Goal: Task Accomplishment & Management: Manage account settings

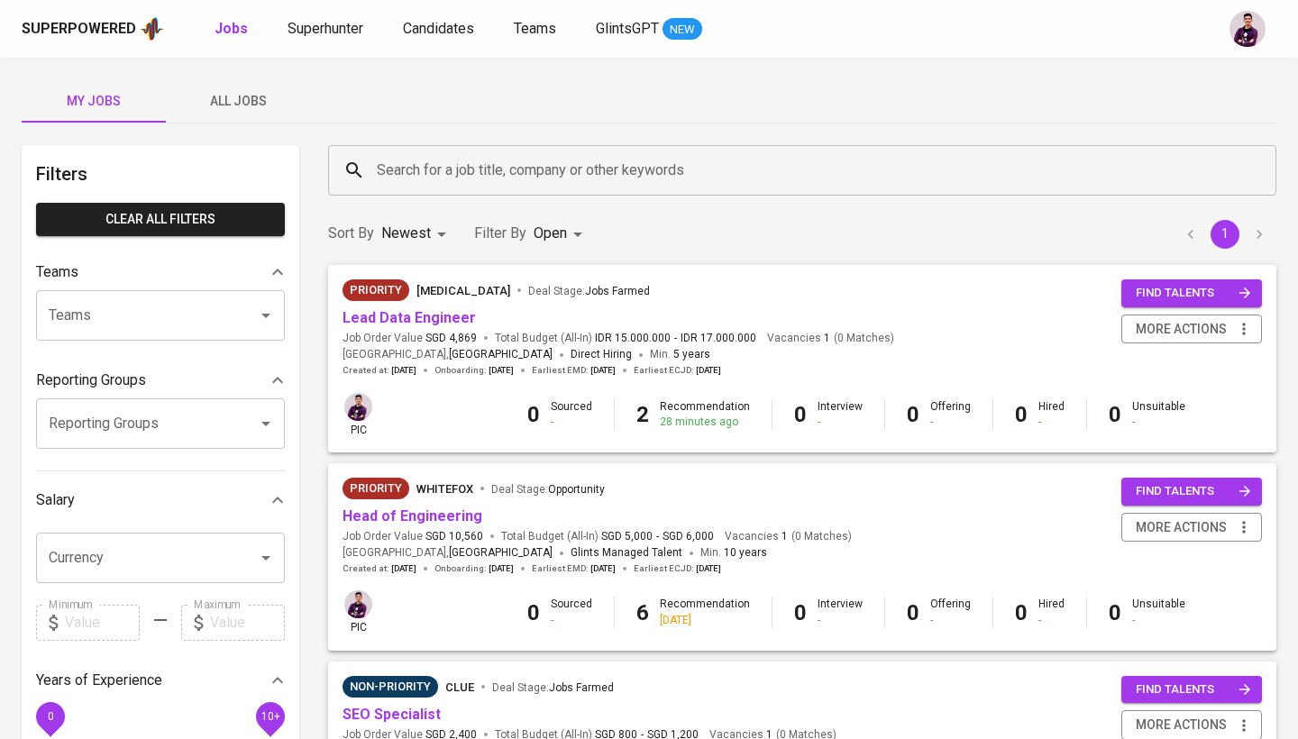
scroll to position [31, 0]
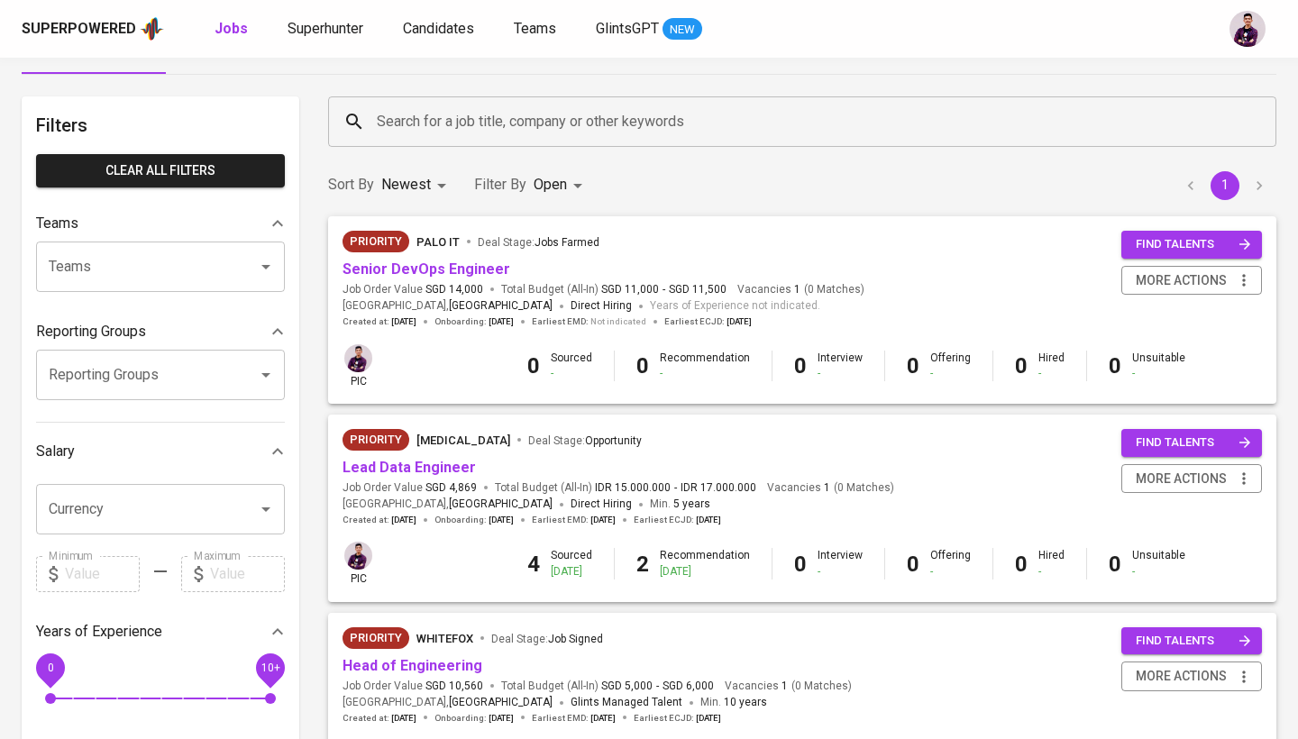
scroll to position [52, 0]
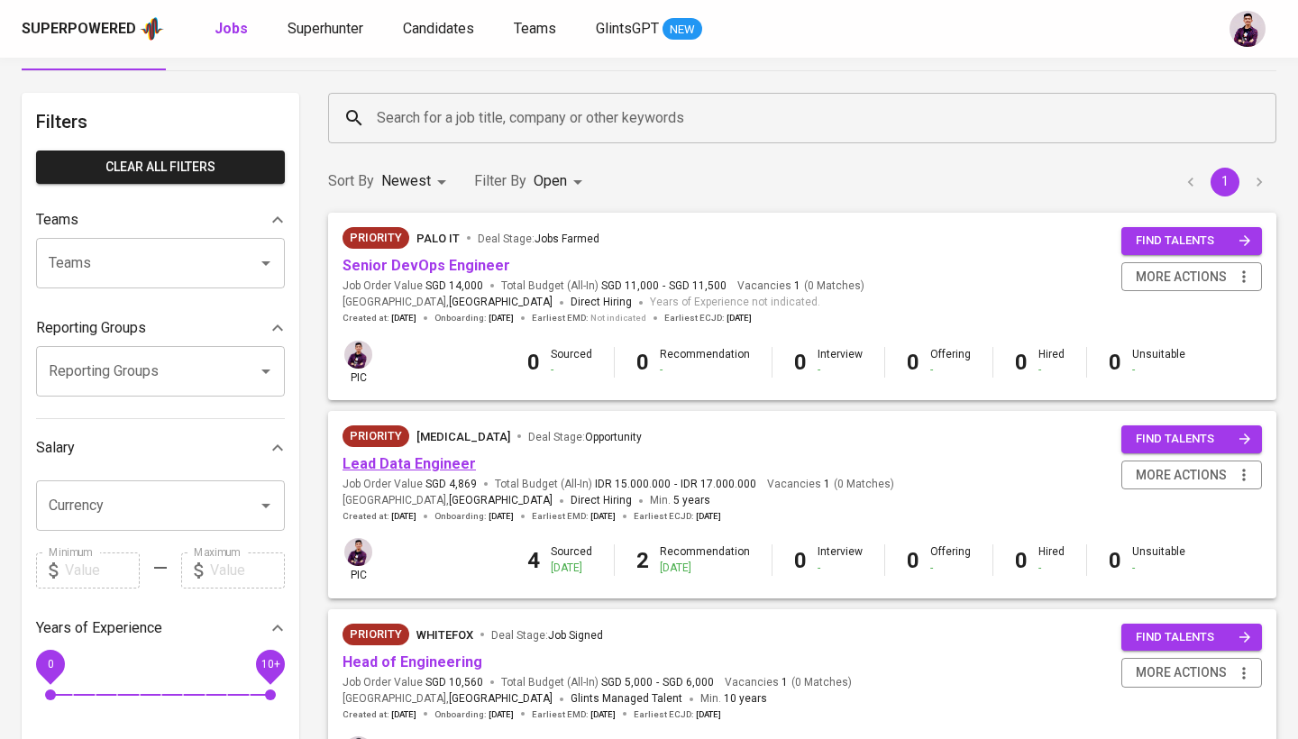
click at [408, 467] on link "Lead Data Engineer" at bounding box center [409, 463] width 133 height 17
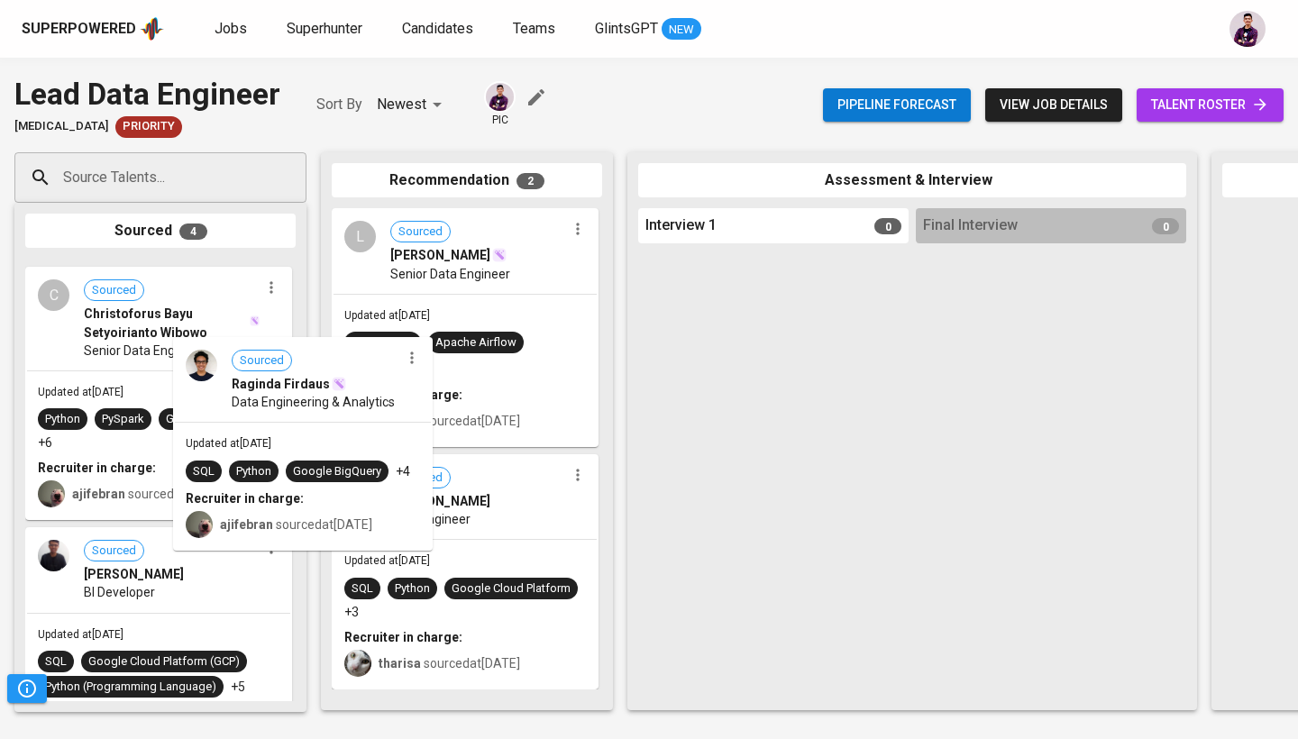
drag, startPoint x: 194, startPoint y: 333, endPoint x: 369, endPoint y: 426, distance: 198.0
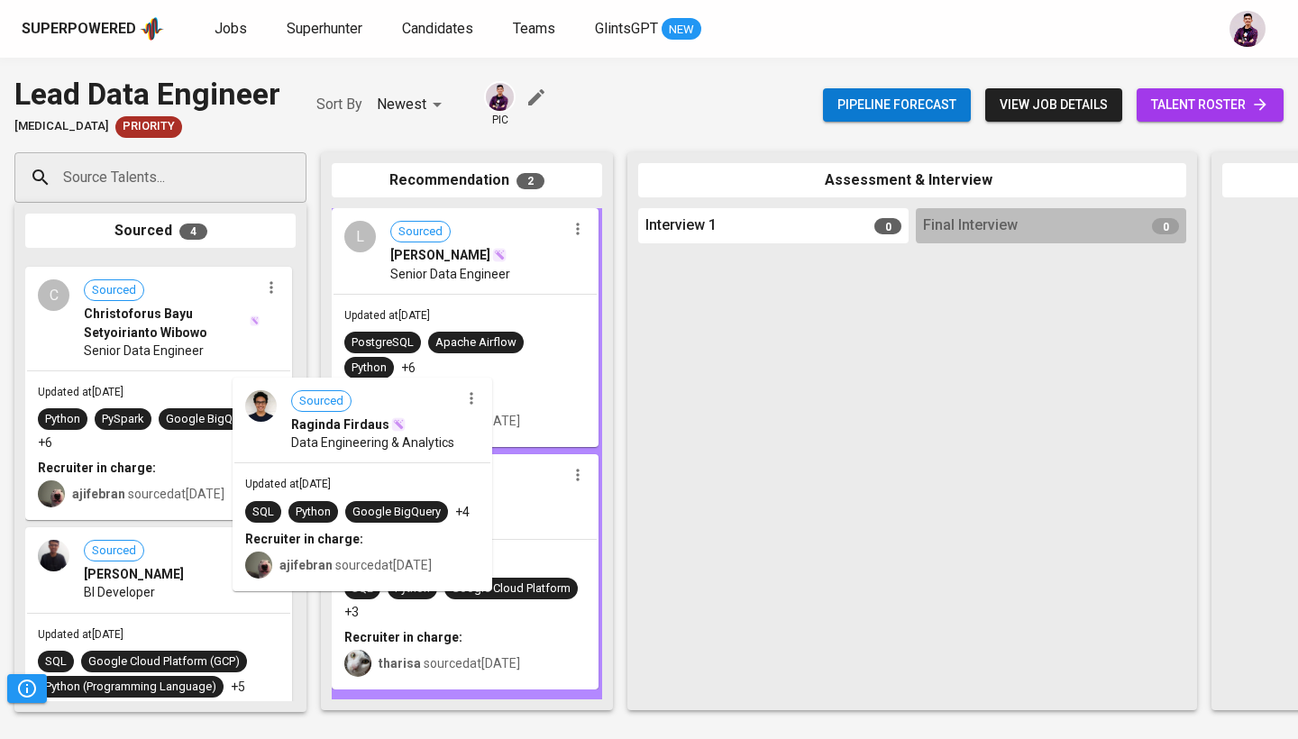
drag, startPoint x: 188, startPoint y: 331, endPoint x: 417, endPoint y: 463, distance: 263.4
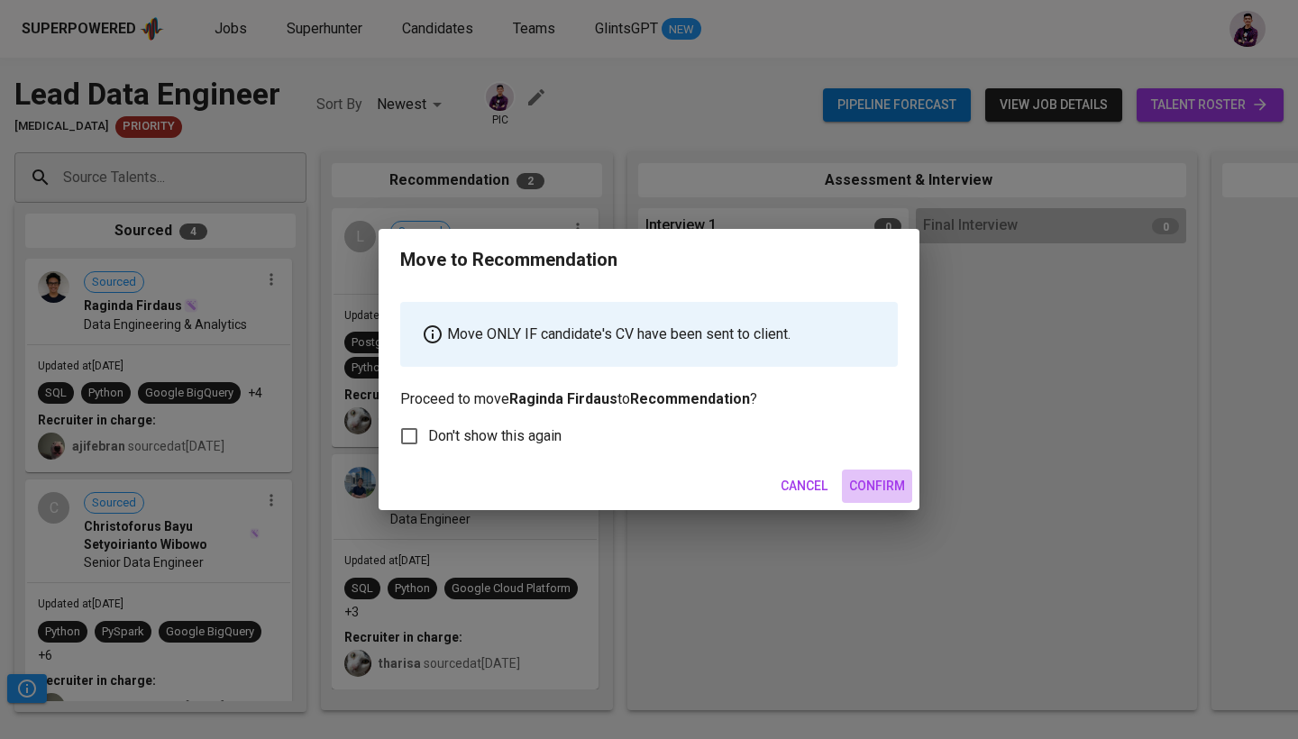
click at [869, 489] on span "Confirm" at bounding box center [877, 486] width 56 height 23
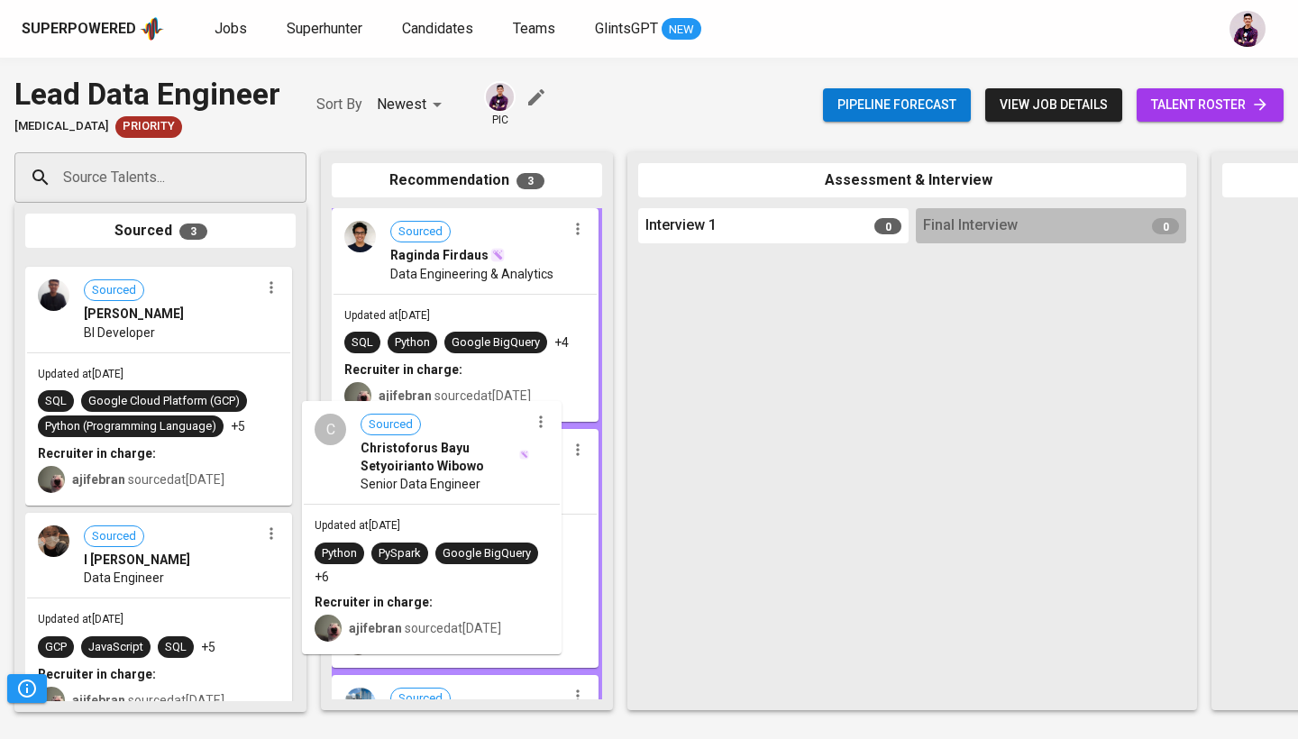
drag, startPoint x: 186, startPoint y: 301, endPoint x: 487, endPoint y: 451, distance: 336.3
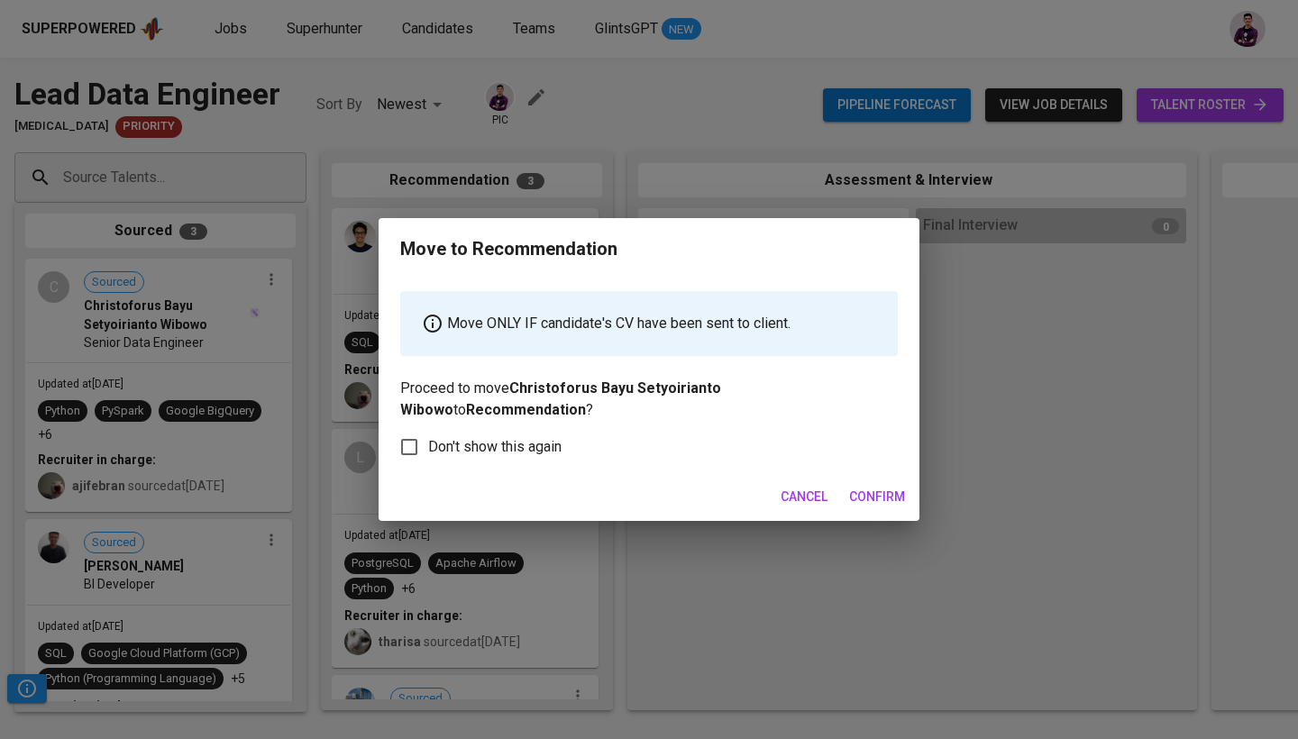
click at [854, 502] on span "Confirm" at bounding box center [877, 497] width 56 height 23
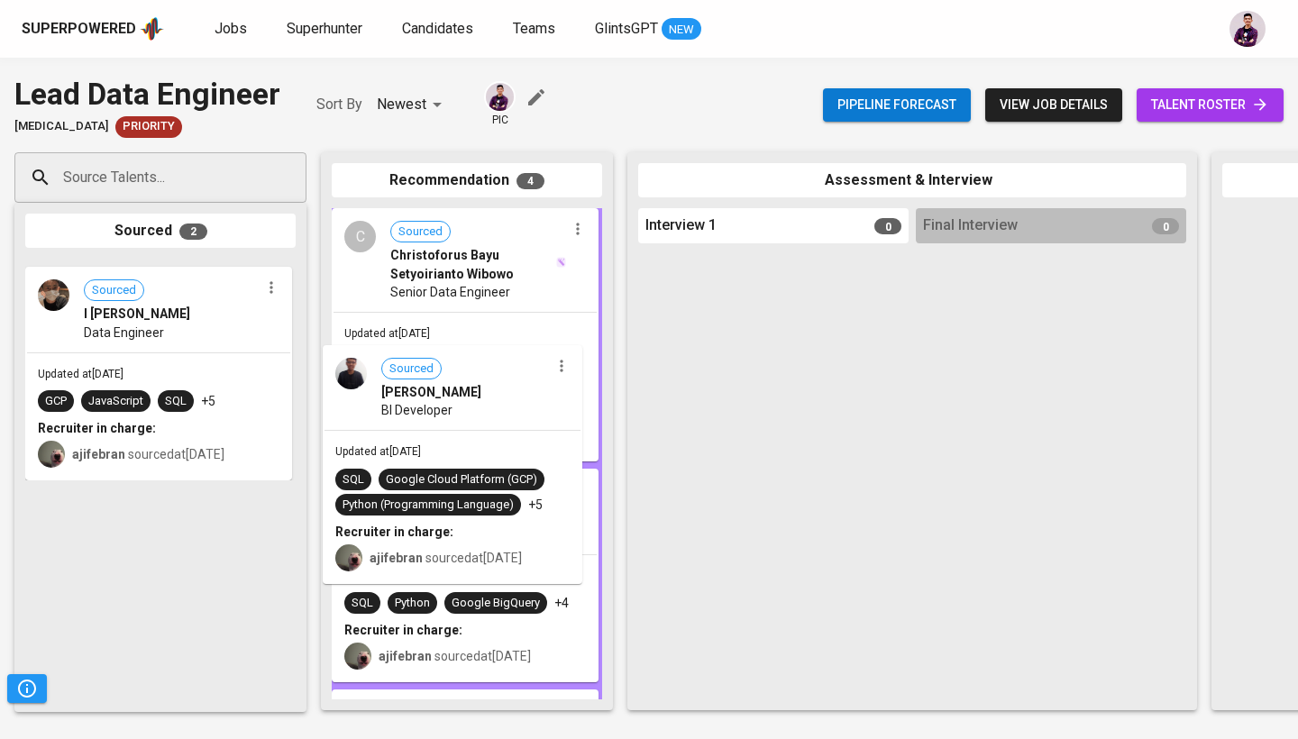
drag, startPoint x: 180, startPoint y: 362, endPoint x: 496, endPoint y: 452, distance: 327.9
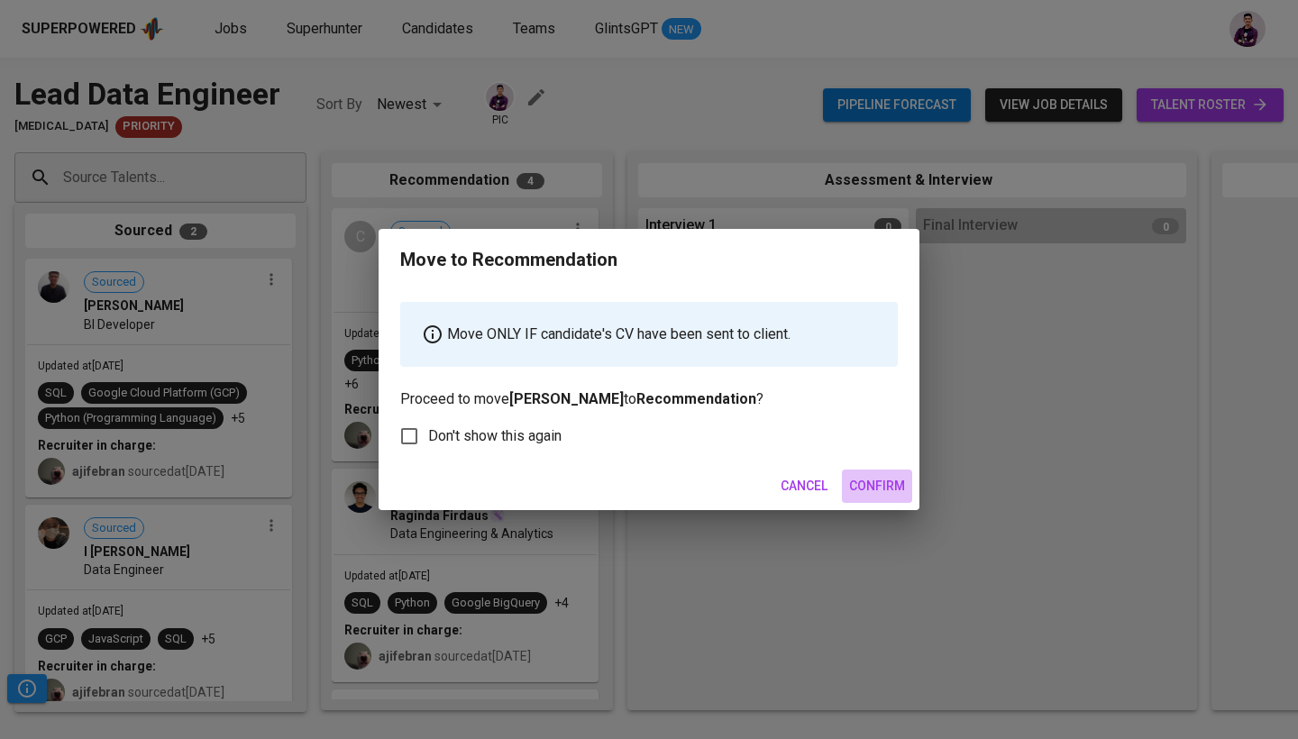
click at [894, 489] on span "Confirm" at bounding box center [877, 486] width 56 height 23
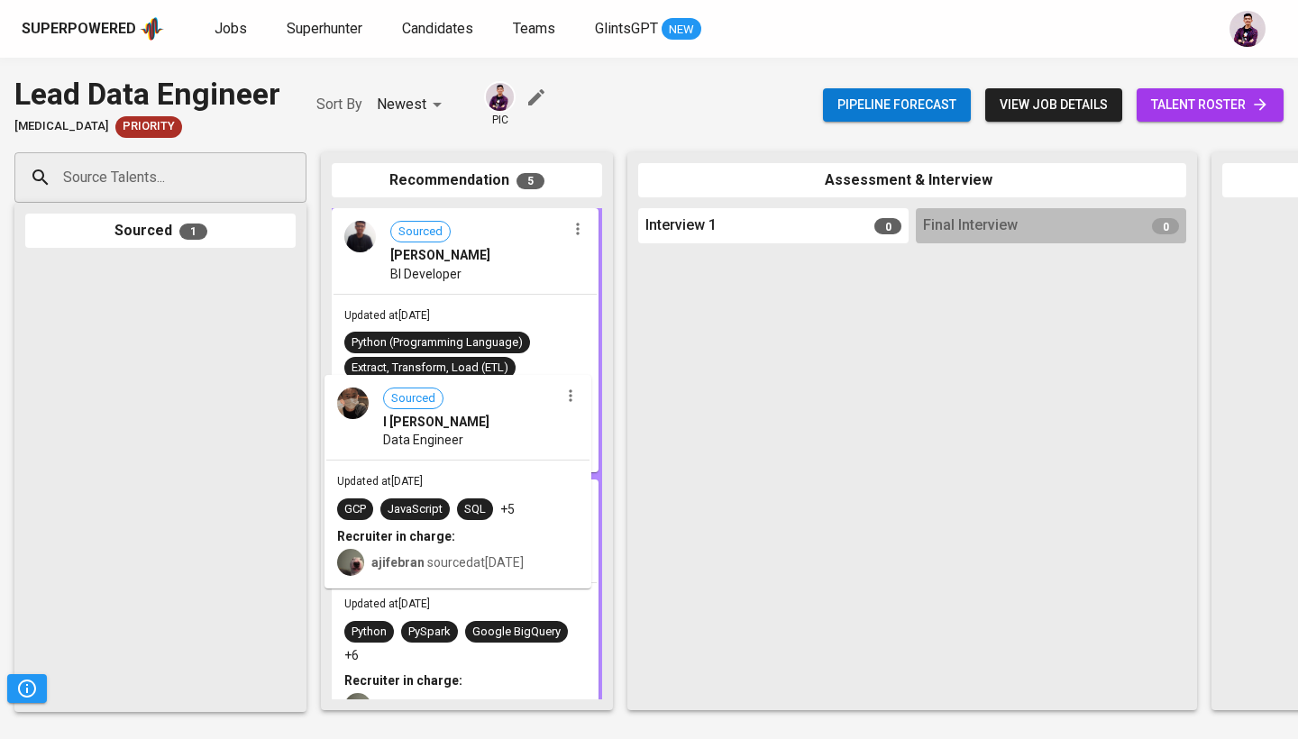
drag, startPoint x: 150, startPoint y: 323, endPoint x: 464, endPoint y: 449, distance: 339.0
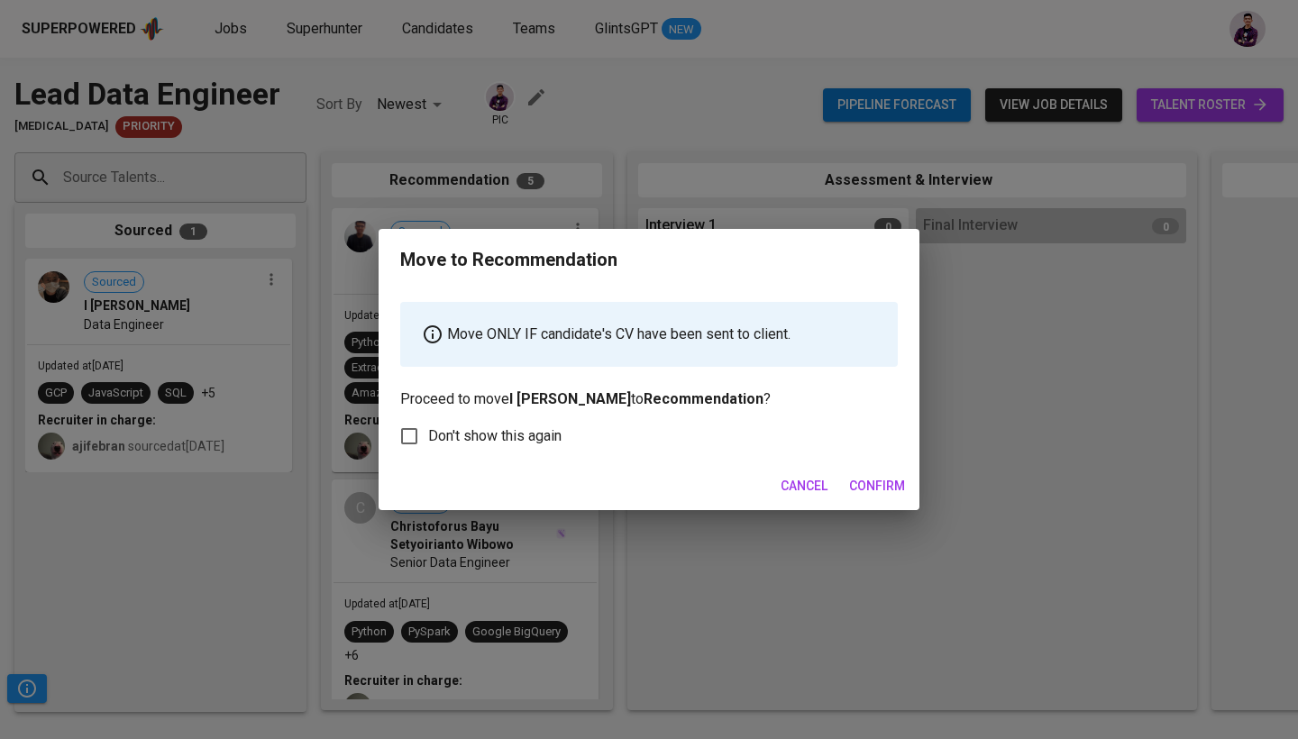
click at [868, 486] on span "Confirm" at bounding box center [877, 486] width 56 height 23
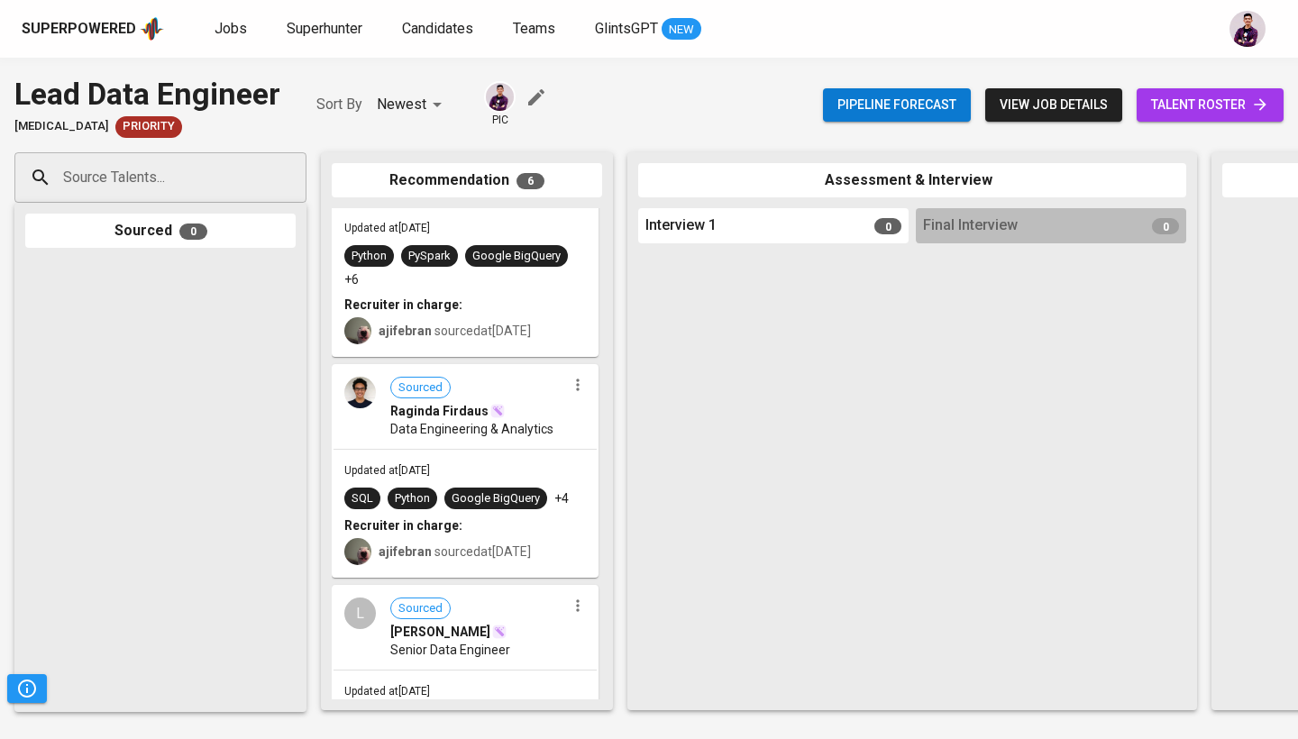
scroll to position [583, 0]
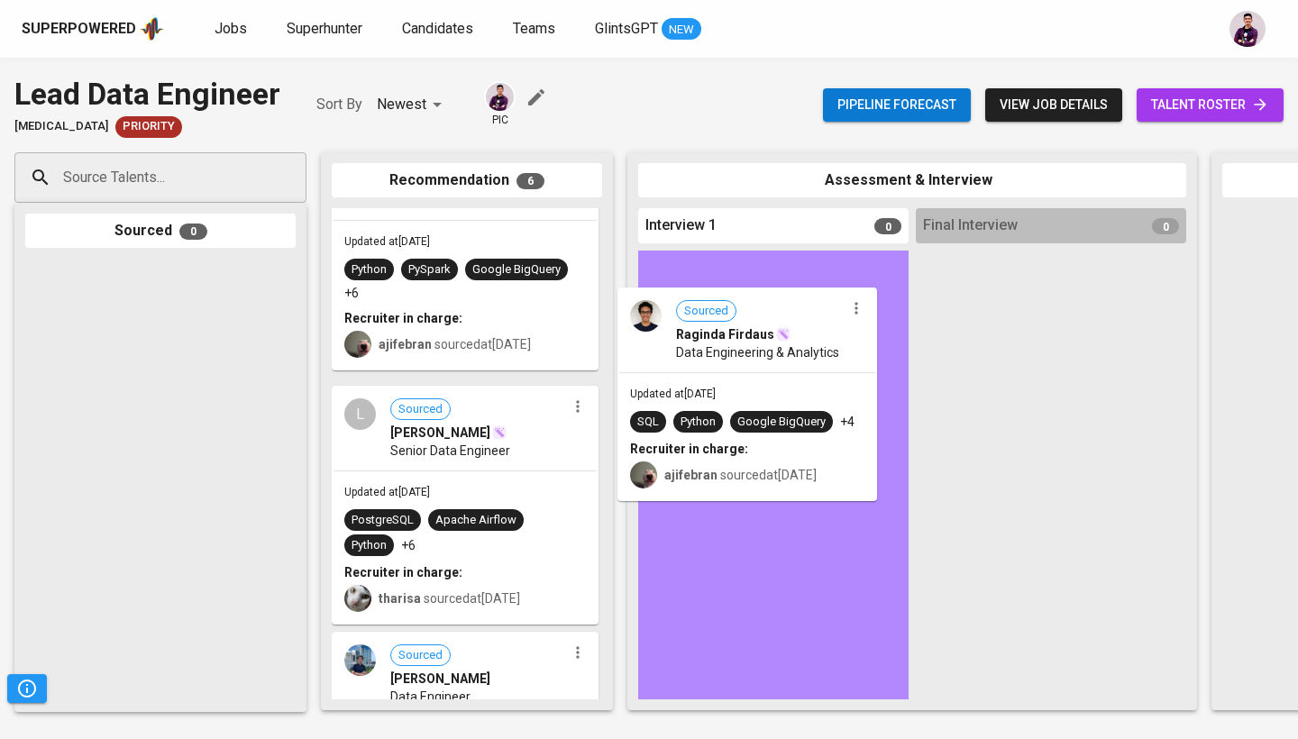
drag, startPoint x: 494, startPoint y: 453, endPoint x: 774, endPoint y: 367, distance: 292.6
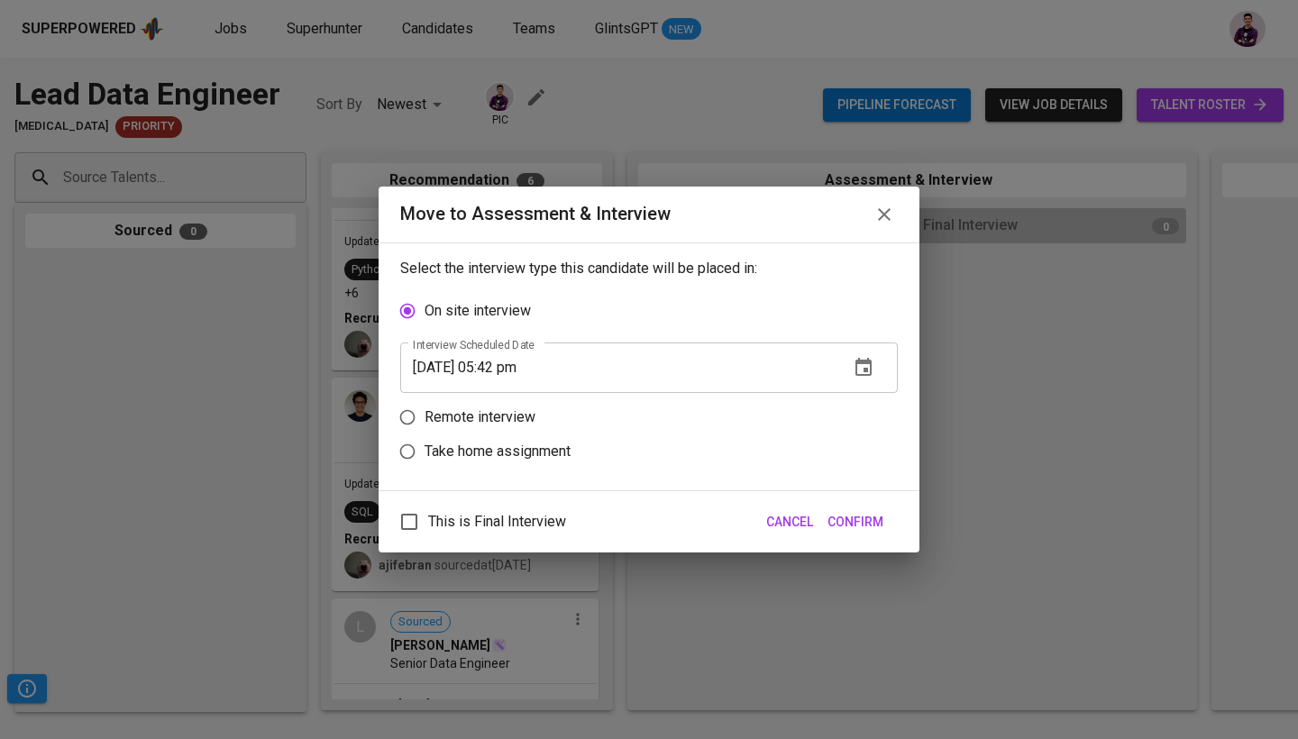
click at [500, 421] on p "Remote interview" at bounding box center [480, 418] width 111 height 22
click at [425, 421] on input "Remote interview" at bounding box center [407, 417] width 34 height 34
radio input "true"
click at [861, 402] on icon "button" at bounding box center [864, 402] width 22 height 22
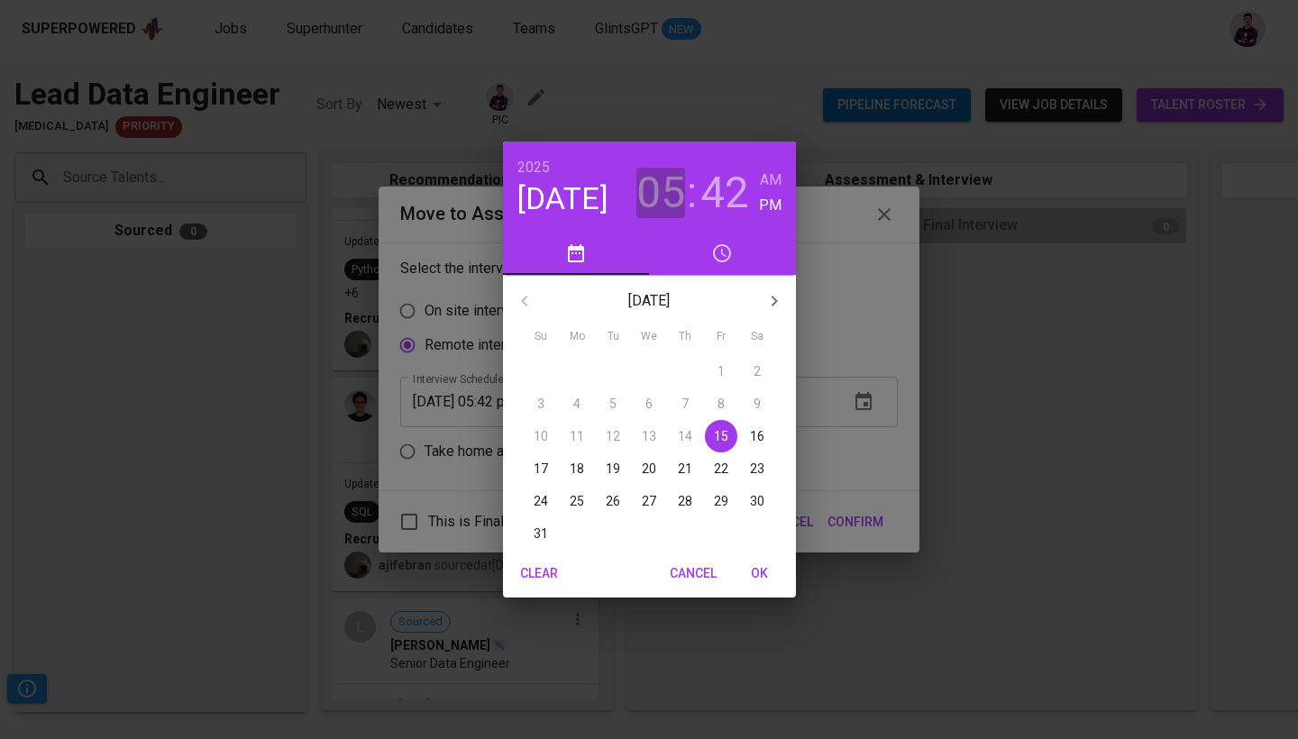
click at [669, 188] on h3 "05" at bounding box center [661, 193] width 49 height 50
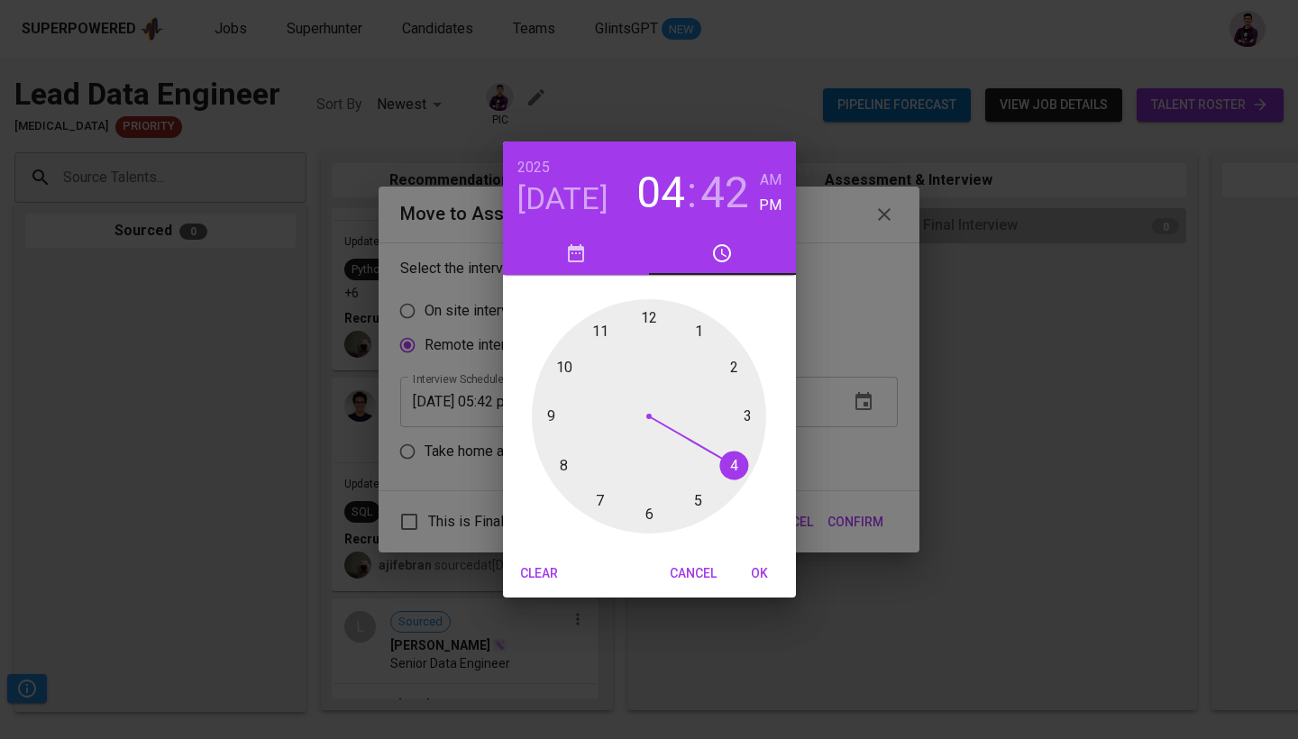
drag, startPoint x: 708, startPoint y: 501, endPoint x: 719, endPoint y: 481, distance: 23.0
click at [719, 481] on div at bounding box center [649, 416] width 234 height 234
drag, startPoint x: 547, startPoint y: 441, endPoint x: 650, endPoint y: 340, distance: 144.1
click at [650, 340] on div at bounding box center [649, 416] width 234 height 234
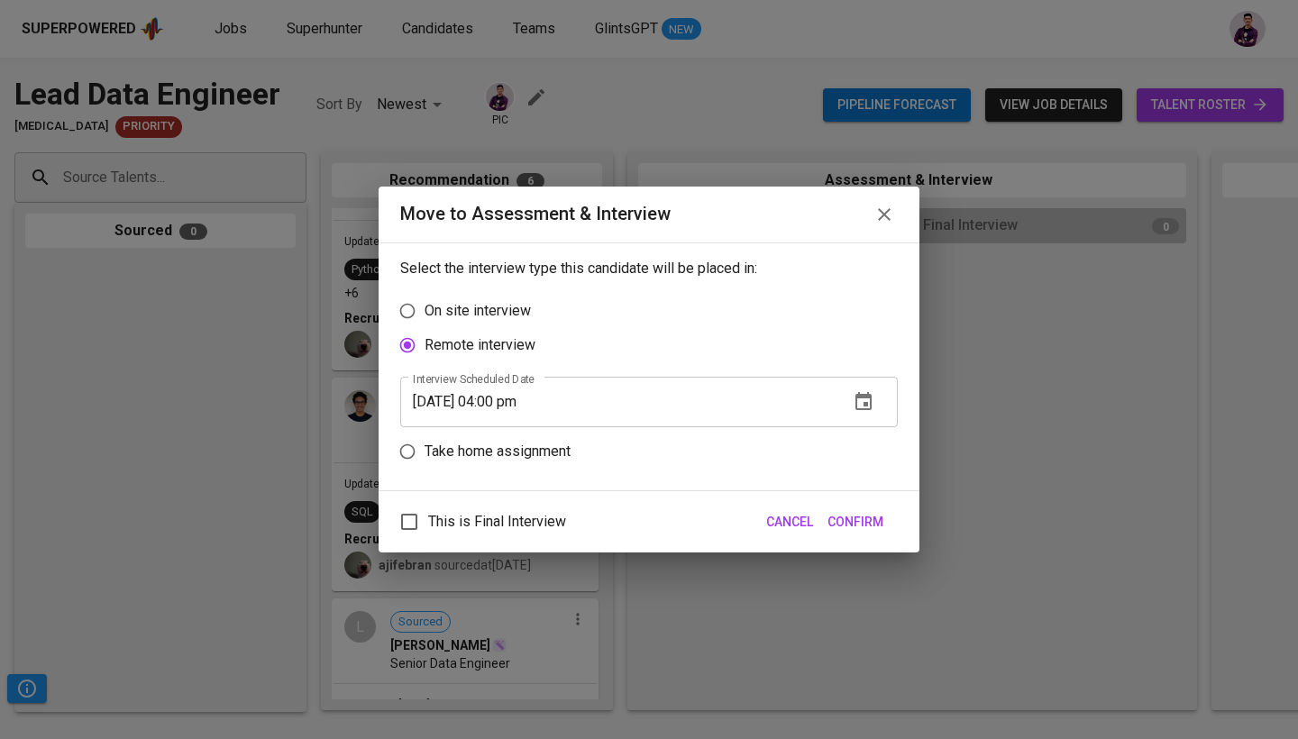
click at [847, 516] on span "Confirm" at bounding box center [856, 522] width 56 height 23
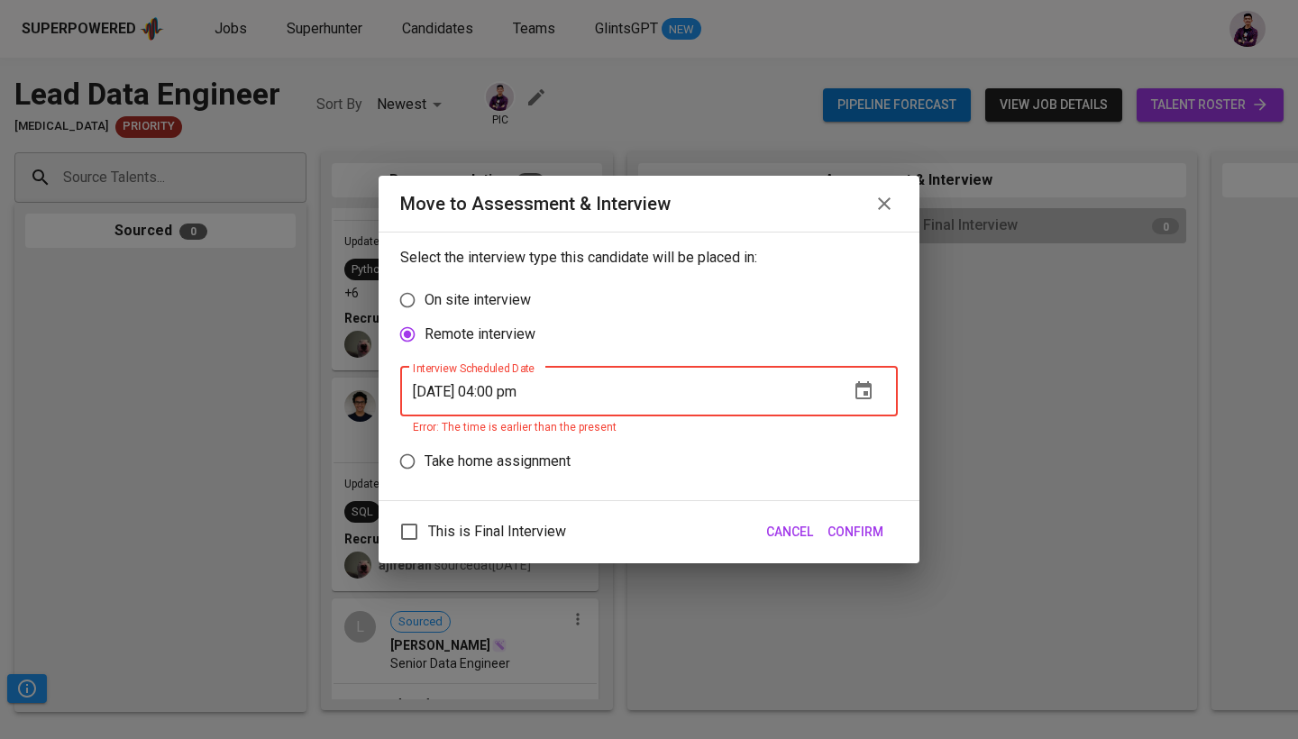
click at [867, 383] on icon "button" at bounding box center [864, 390] width 16 height 18
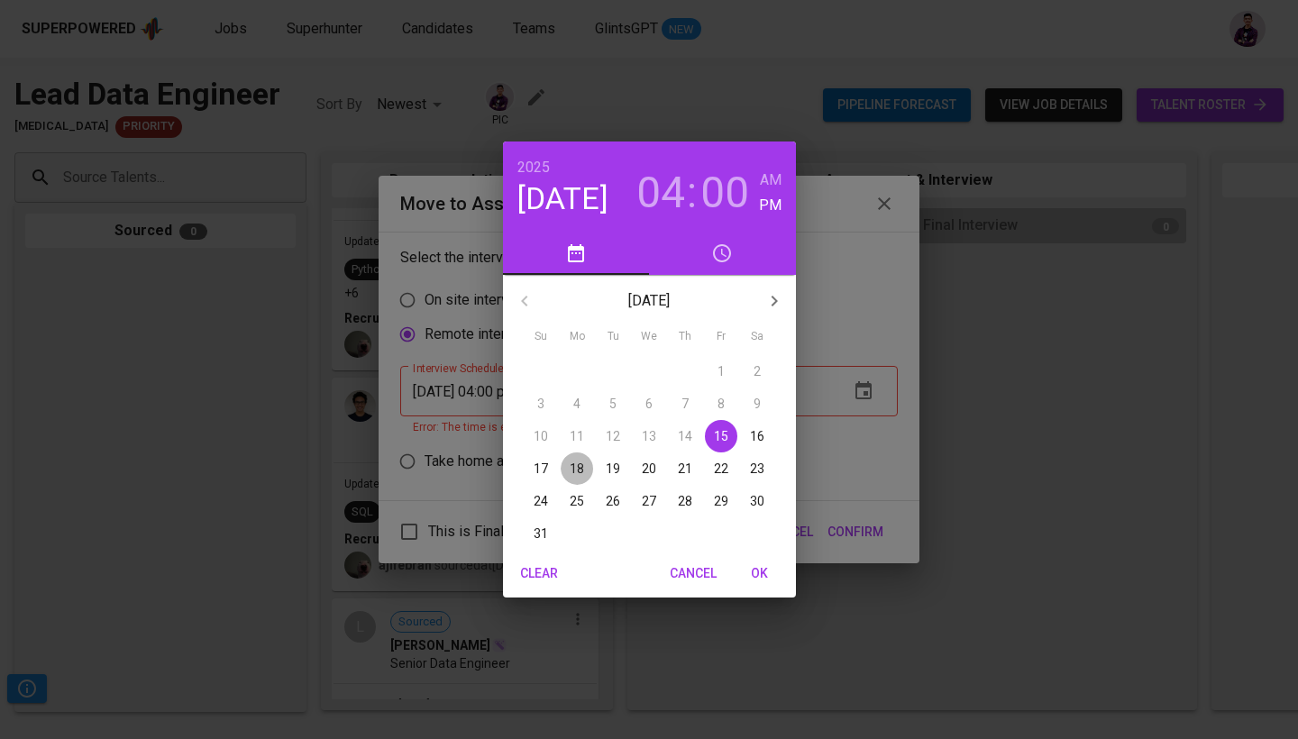
click at [584, 466] on span "18" at bounding box center [577, 469] width 32 height 18
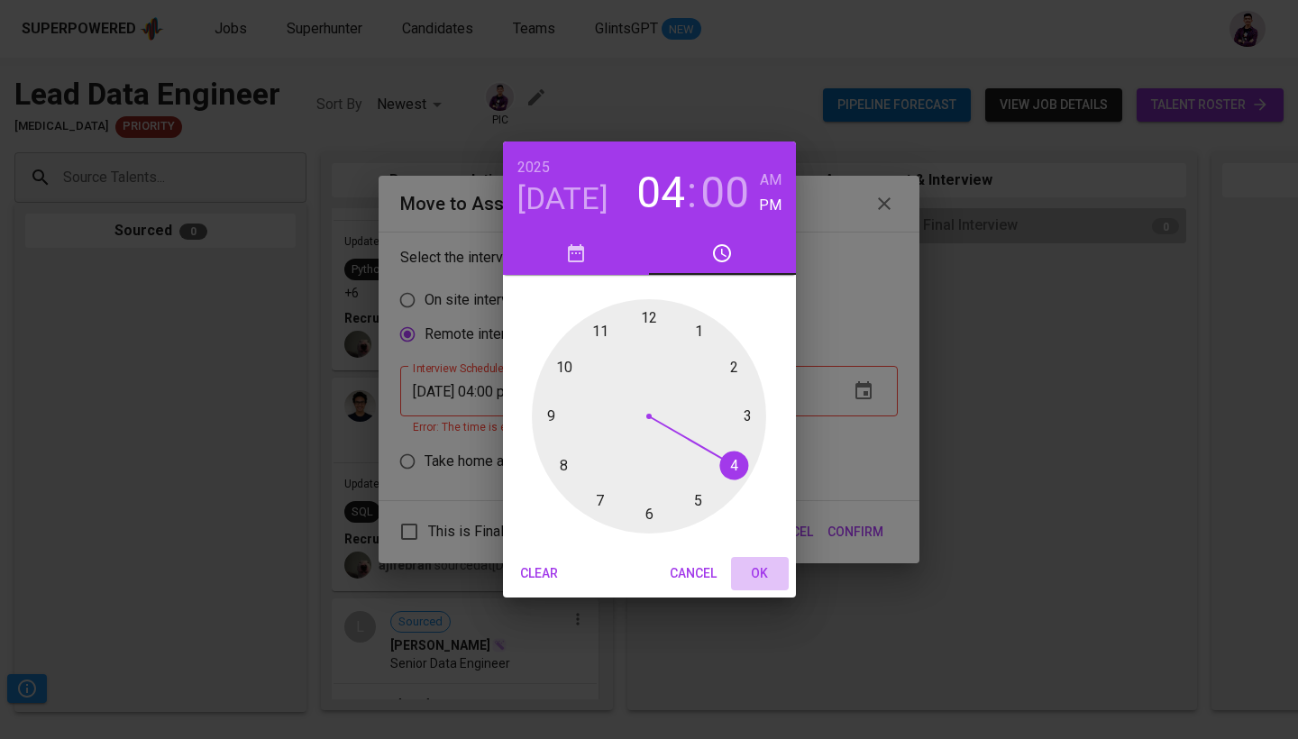
click at [761, 573] on span "OK" at bounding box center [759, 574] width 43 height 23
type input "[DATE] 04:00 pm"
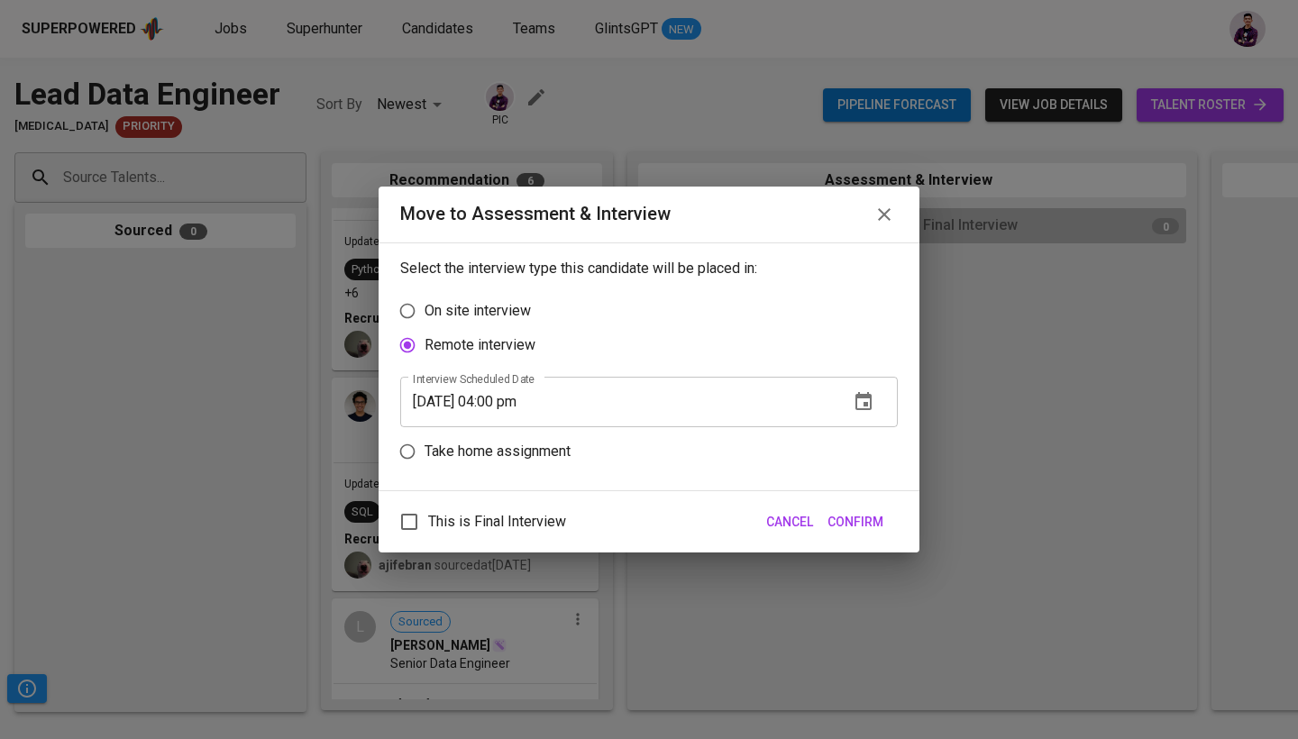
click at [862, 508] on button "Confirm" at bounding box center [855, 522] width 70 height 33
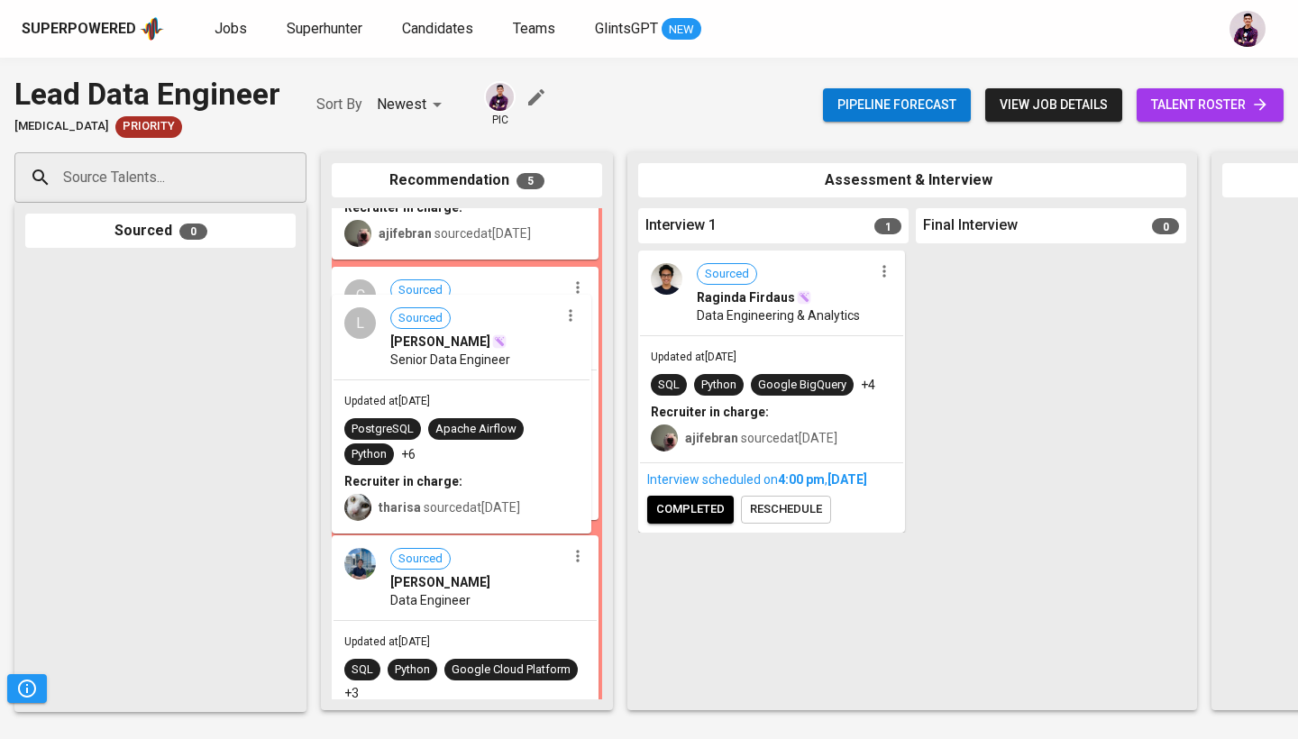
scroll to position [426, 0]
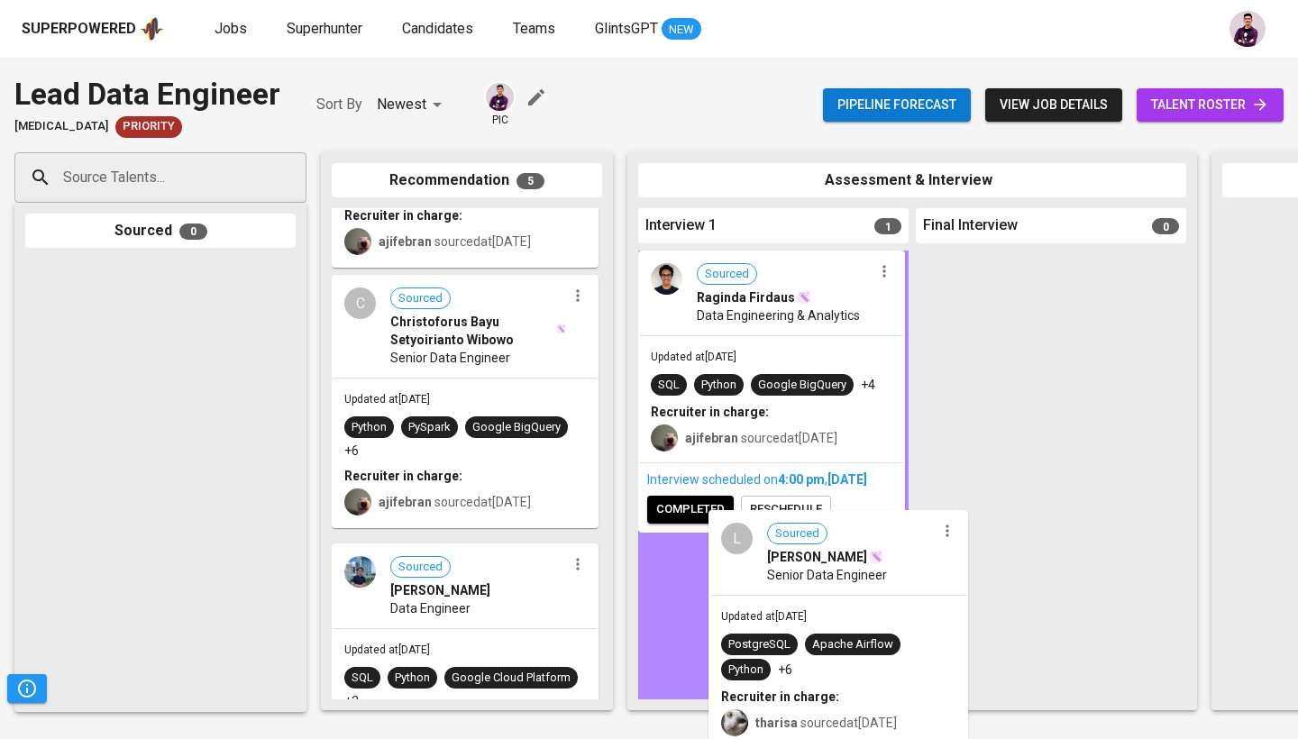
drag, startPoint x: 457, startPoint y: 358, endPoint x: 820, endPoint y: 569, distance: 419.4
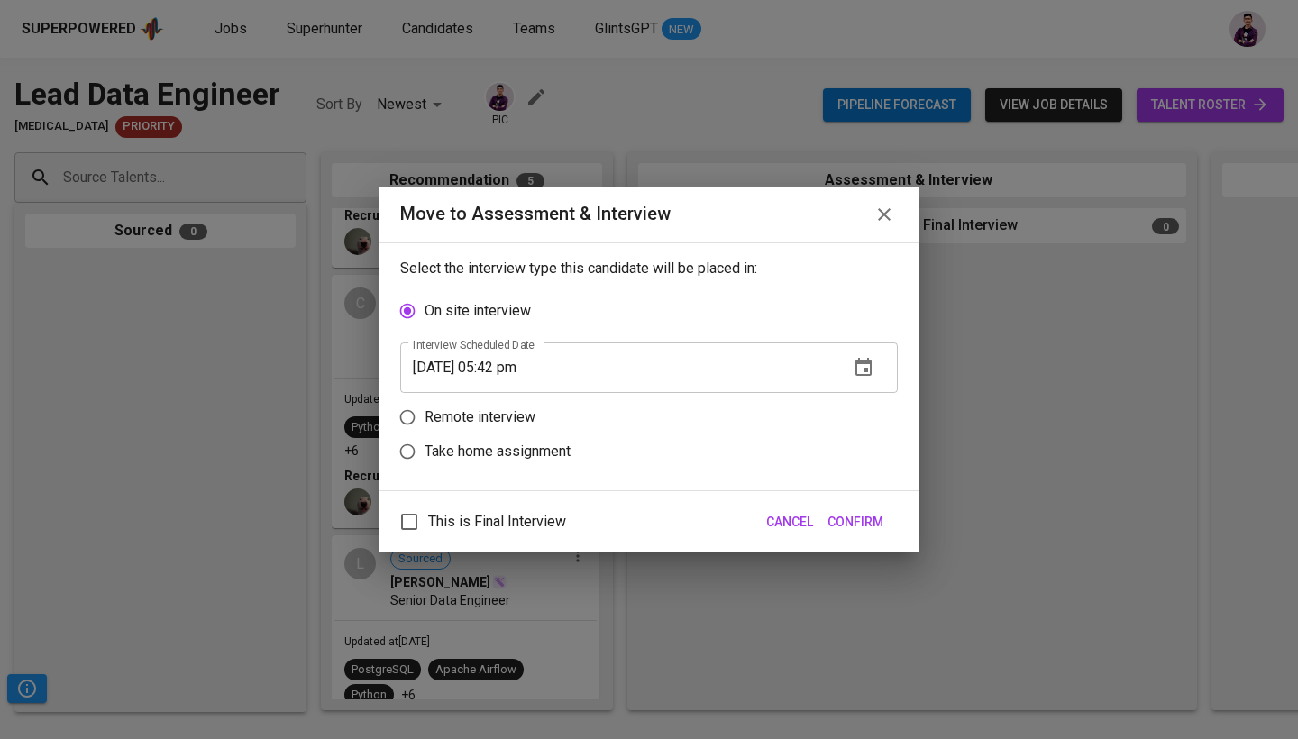
click at [490, 415] on p "Remote interview" at bounding box center [480, 418] width 111 height 22
click at [425, 415] on input "Remote interview" at bounding box center [407, 417] width 34 height 34
radio input "true"
click at [867, 401] on icon "button" at bounding box center [864, 402] width 22 height 22
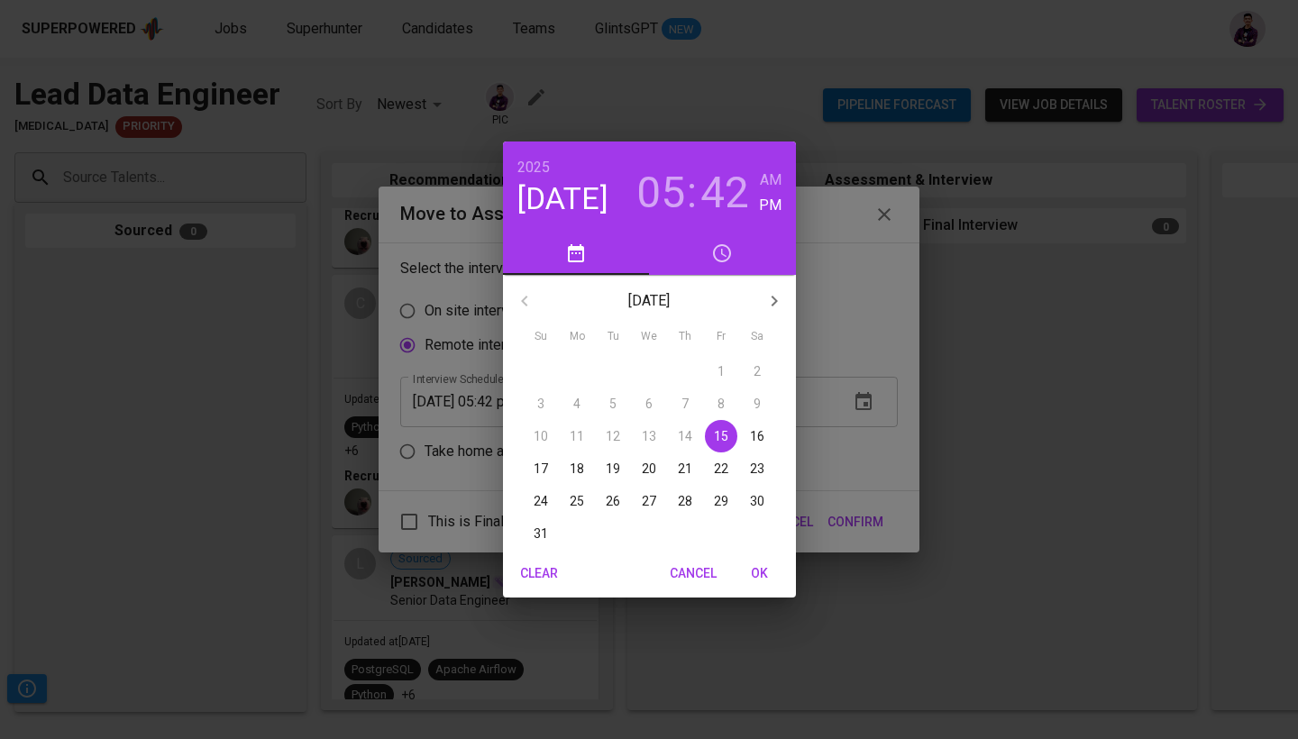
click at [623, 470] on span "19" at bounding box center [613, 469] width 32 height 18
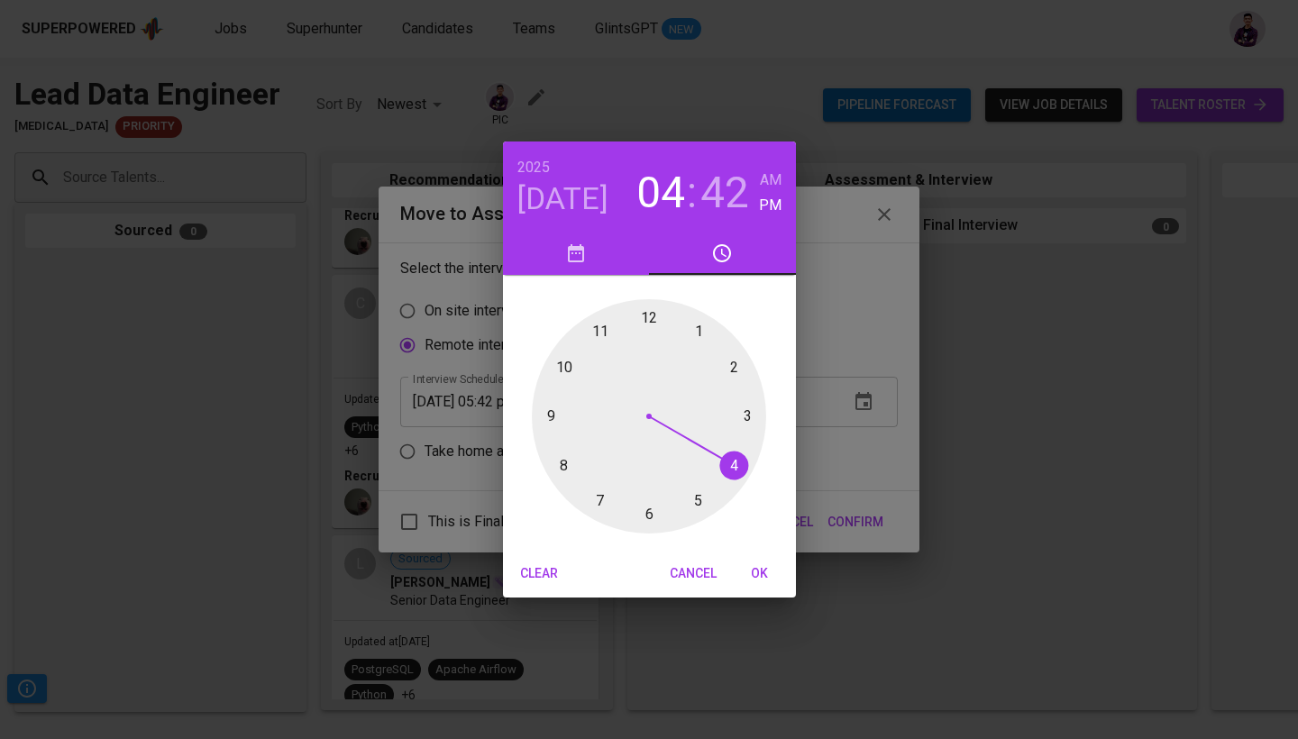
drag, startPoint x: 695, startPoint y: 505, endPoint x: 713, endPoint y: 476, distance: 34.0
click at [713, 476] on div at bounding box center [649, 416] width 234 height 234
drag, startPoint x: 549, startPoint y: 450, endPoint x: 653, endPoint y: 335, distance: 154.5
click at [653, 335] on div at bounding box center [649, 416] width 234 height 234
type input "[DATE] 04:00 pm"
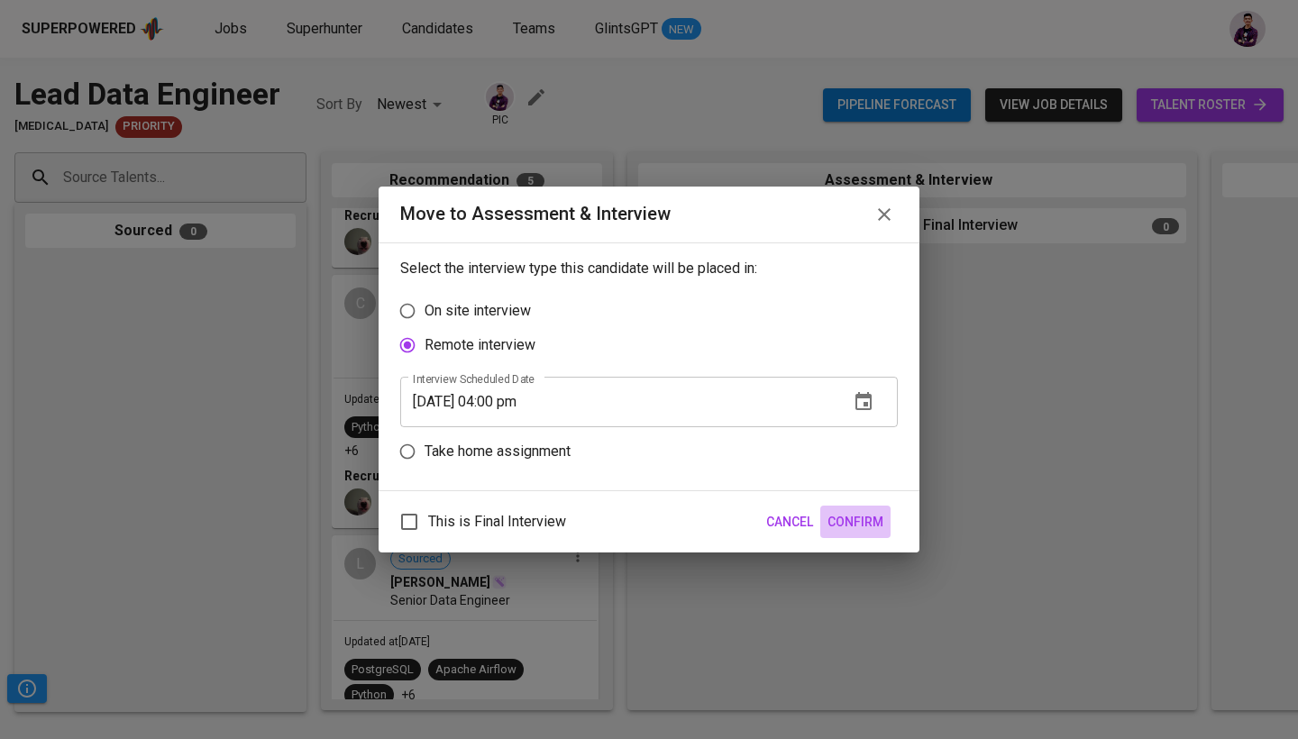
click at [852, 530] on span "Confirm" at bounding box center [856, 522] width 56 height 23
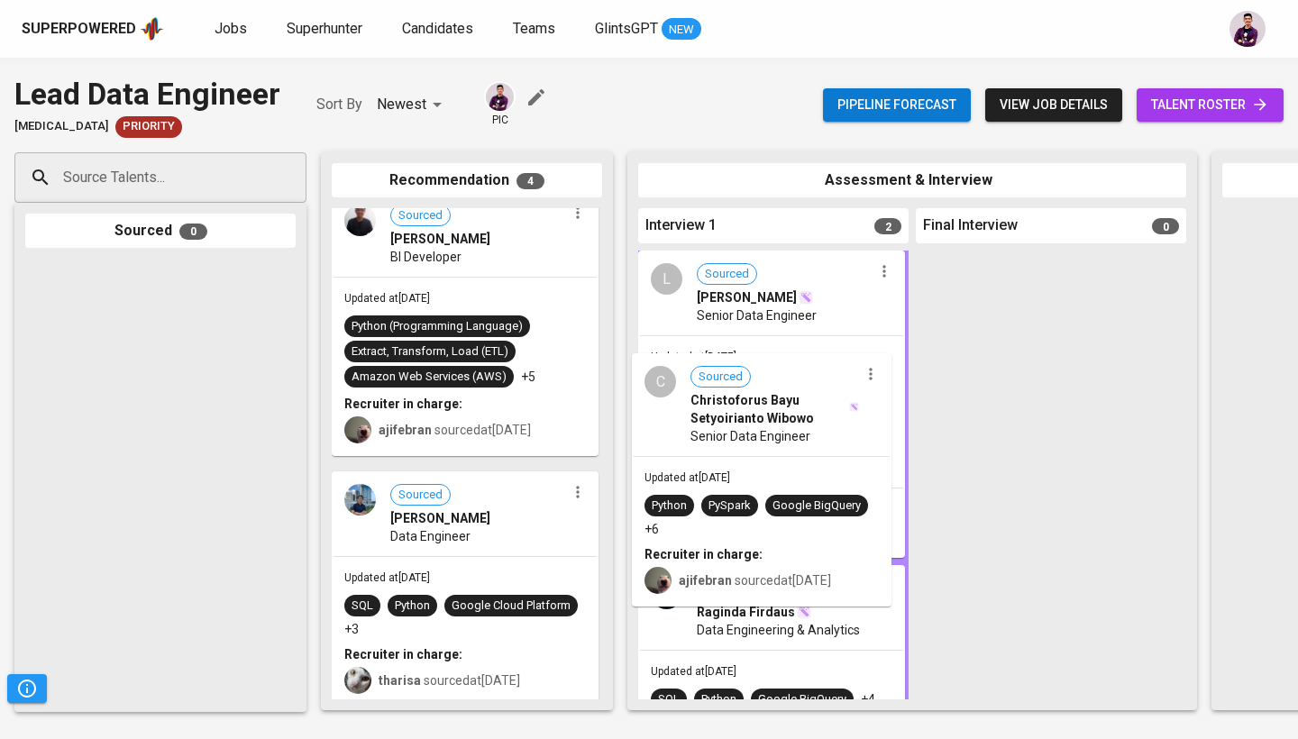
scroll to position [146, 0]
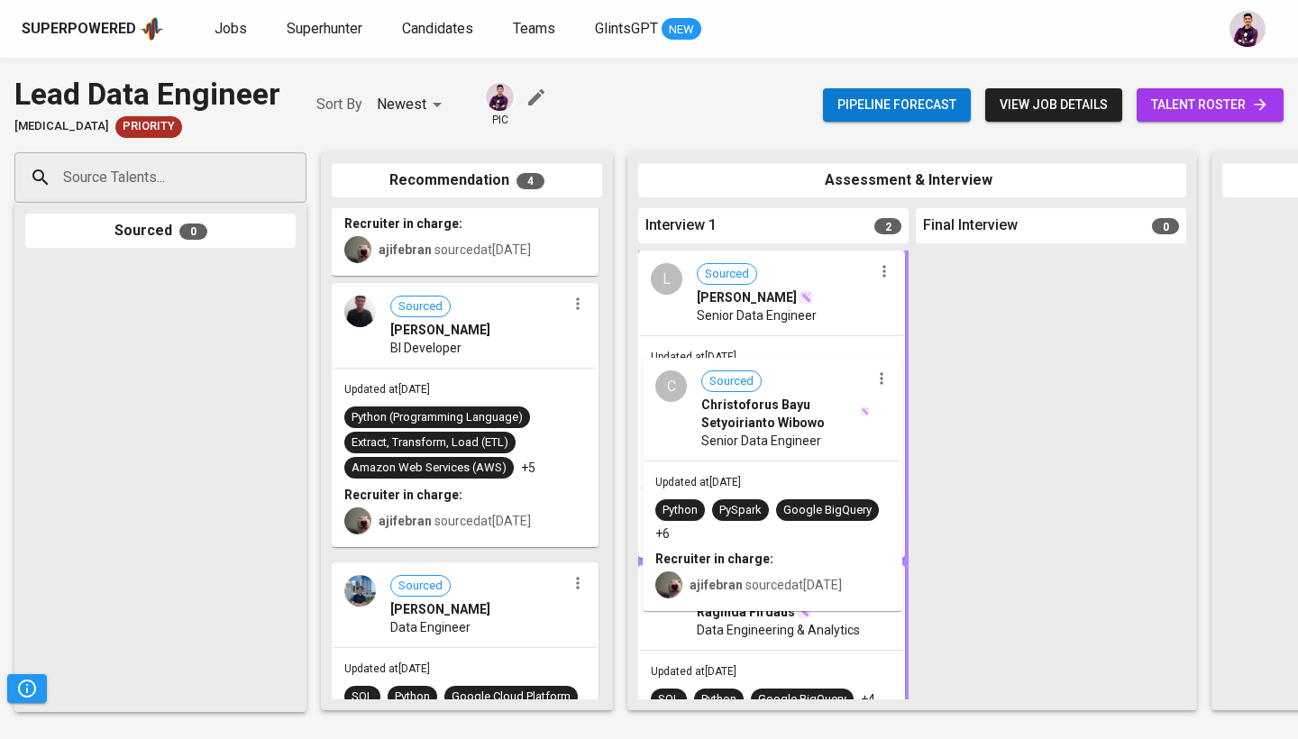
drag, startPoint x: 435, startPoint y: 411, endPoint x: 780, endPoint y: 487, distance: 352.6
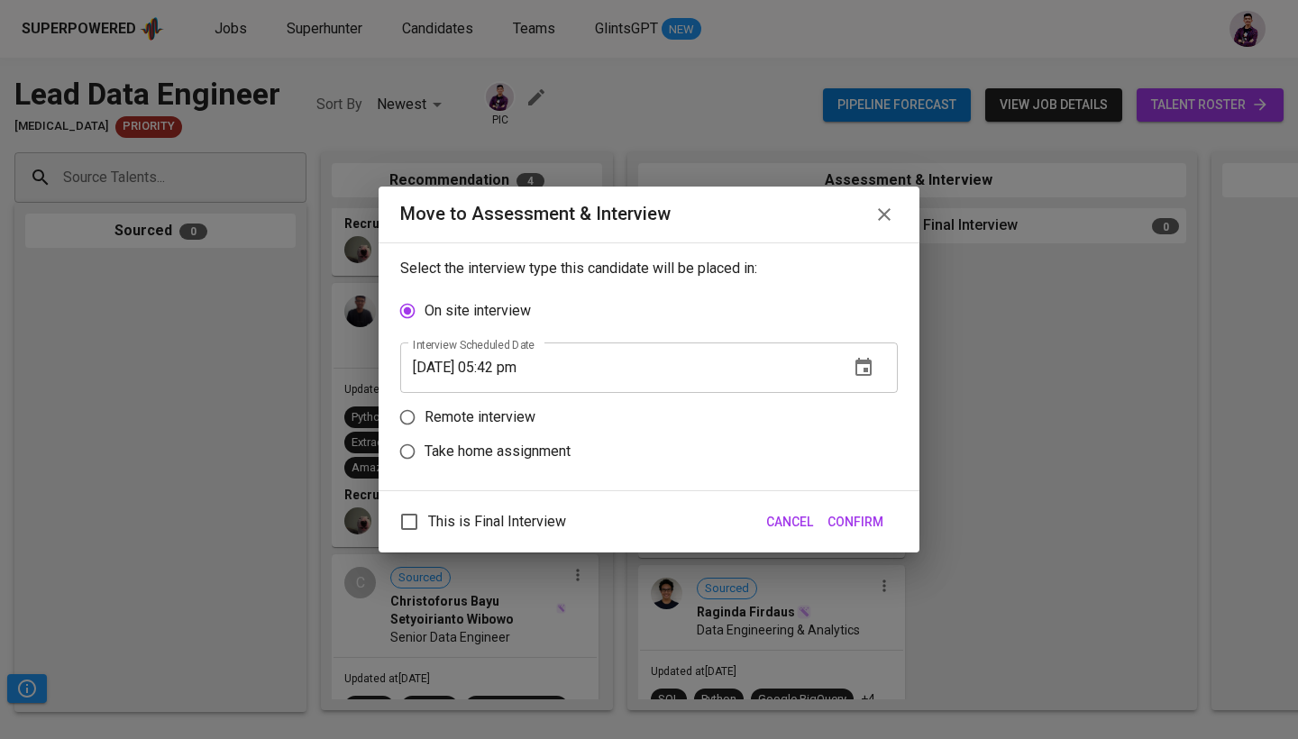
click at [526, 411] on p "Remote interview" at bounding box center [480, 418] width 111 height 22
click at [425, 411] on input "Remote interview" at bounding box center [407, 417] width 34 height 34
radio input "true"
click at [857, 398] on icon "button" at bounding box center [864, 401] width 16 height 18
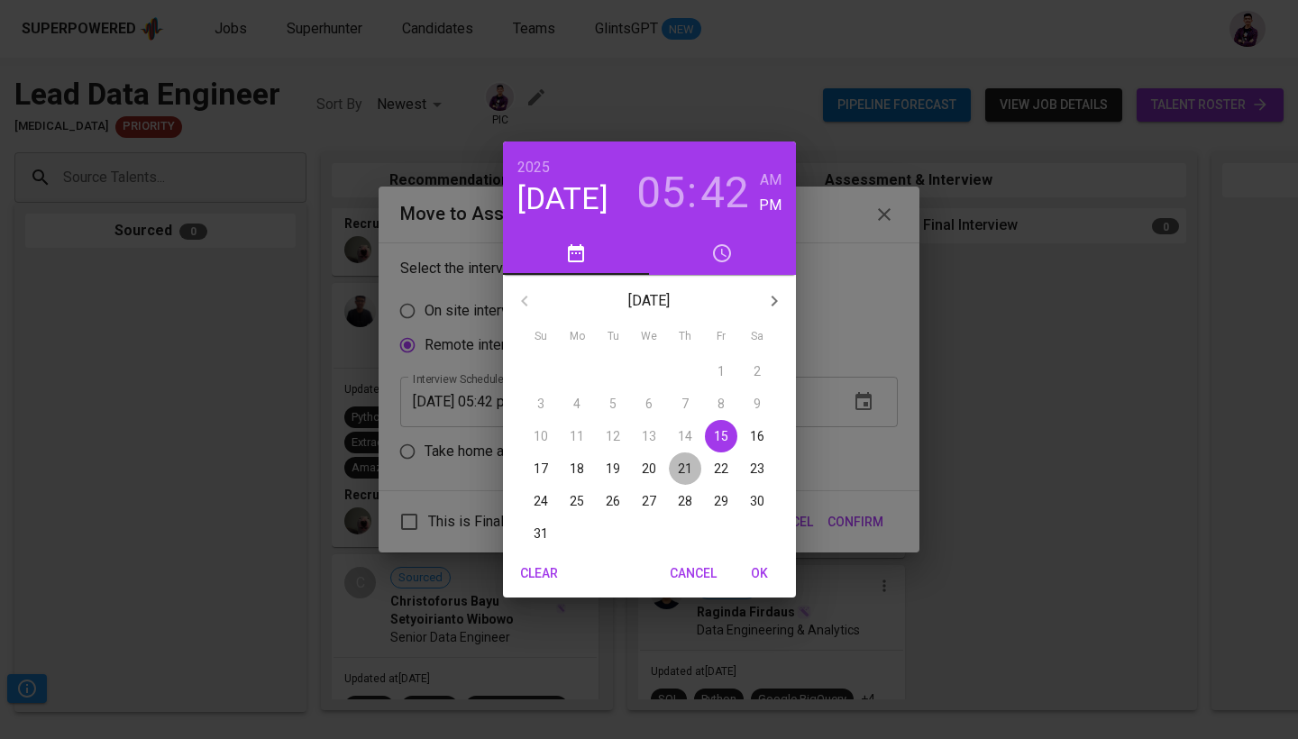
click at [679, 468] on p "21" at bounding box center [685, 469] width 14 height 18
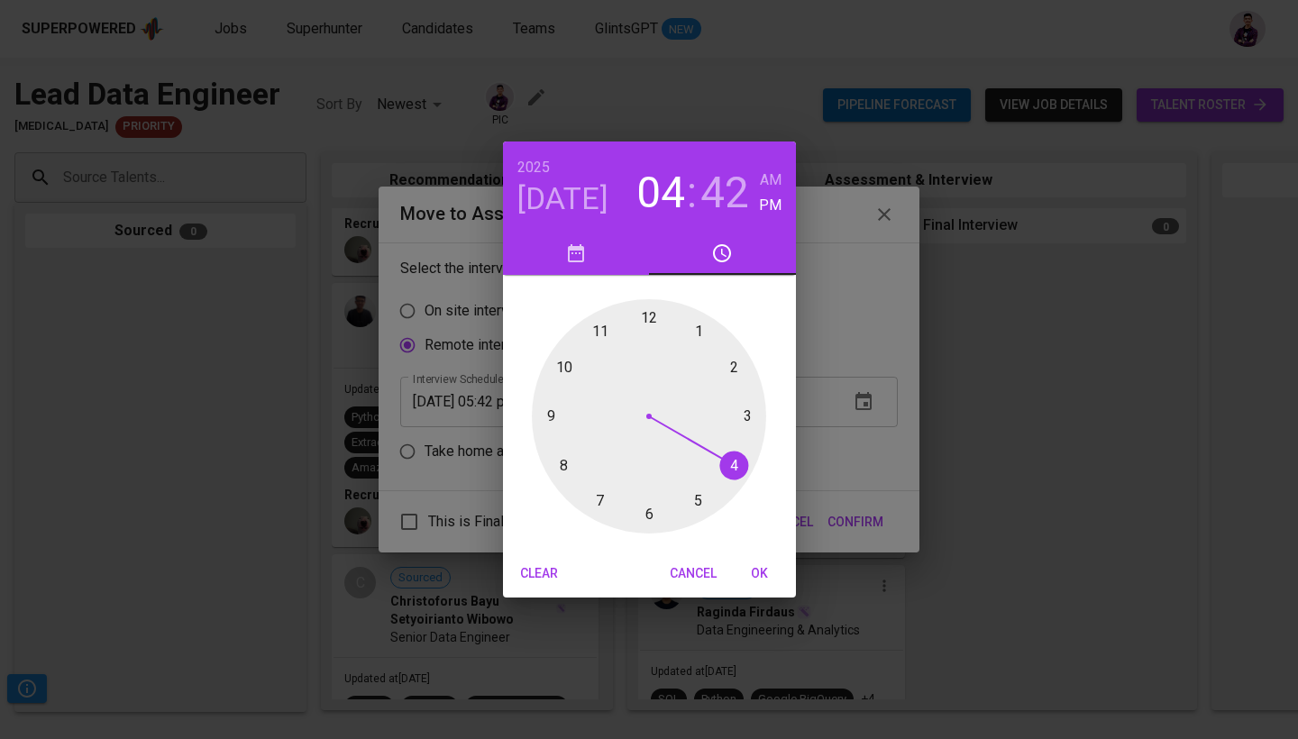
drag, startPoint x: 694, startPoint y: 507, endPoint x: 725, endPoint y: 472, distance: 46.6
click at [725, 472] on div at bounding box center [649, 416] width 234 height 234
drag, startPoint x: 555, startPoint y: 452, endPoint x: 649, endPoint y: 324, distance: 158.7
click at [649, 324] on div at bounding box center [649, 416] width 234 height 234
type input "[DATE] 04:00 pm"
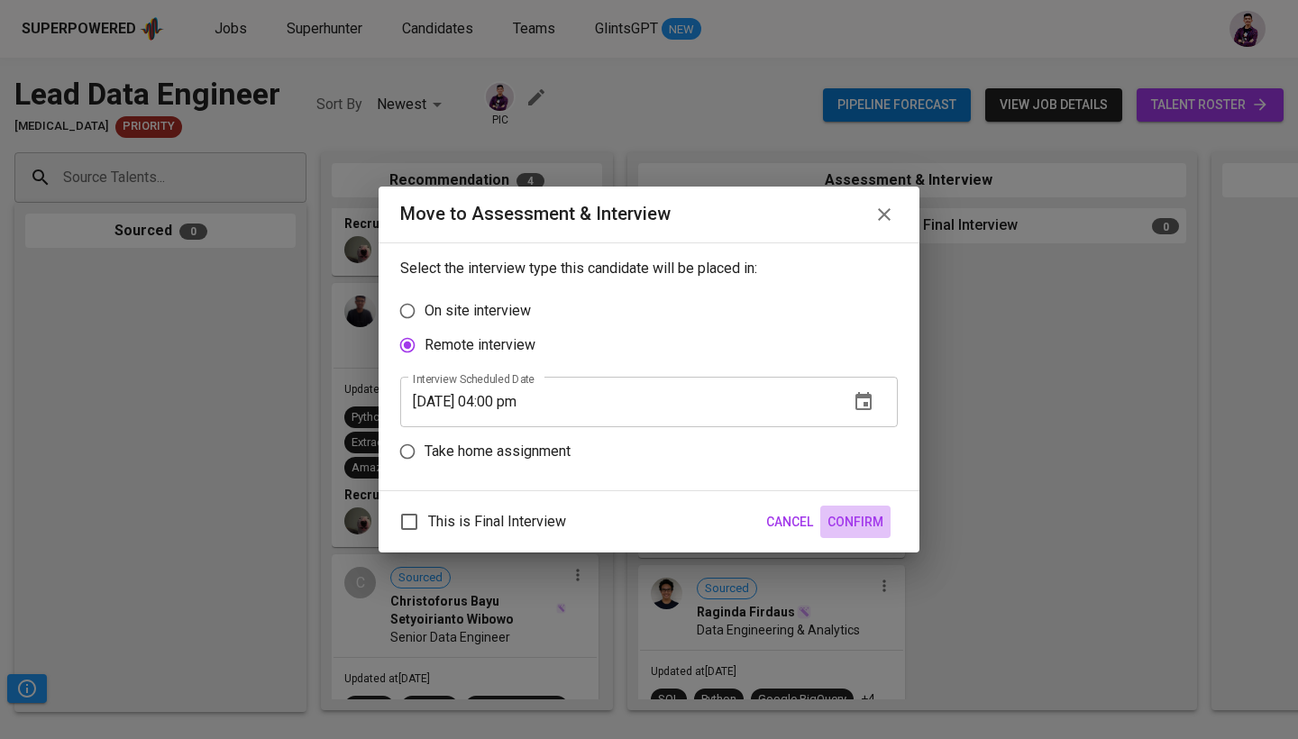
click at [860, 524] on span "Confirm" at bounding box center [856, 522] width 56 height 23
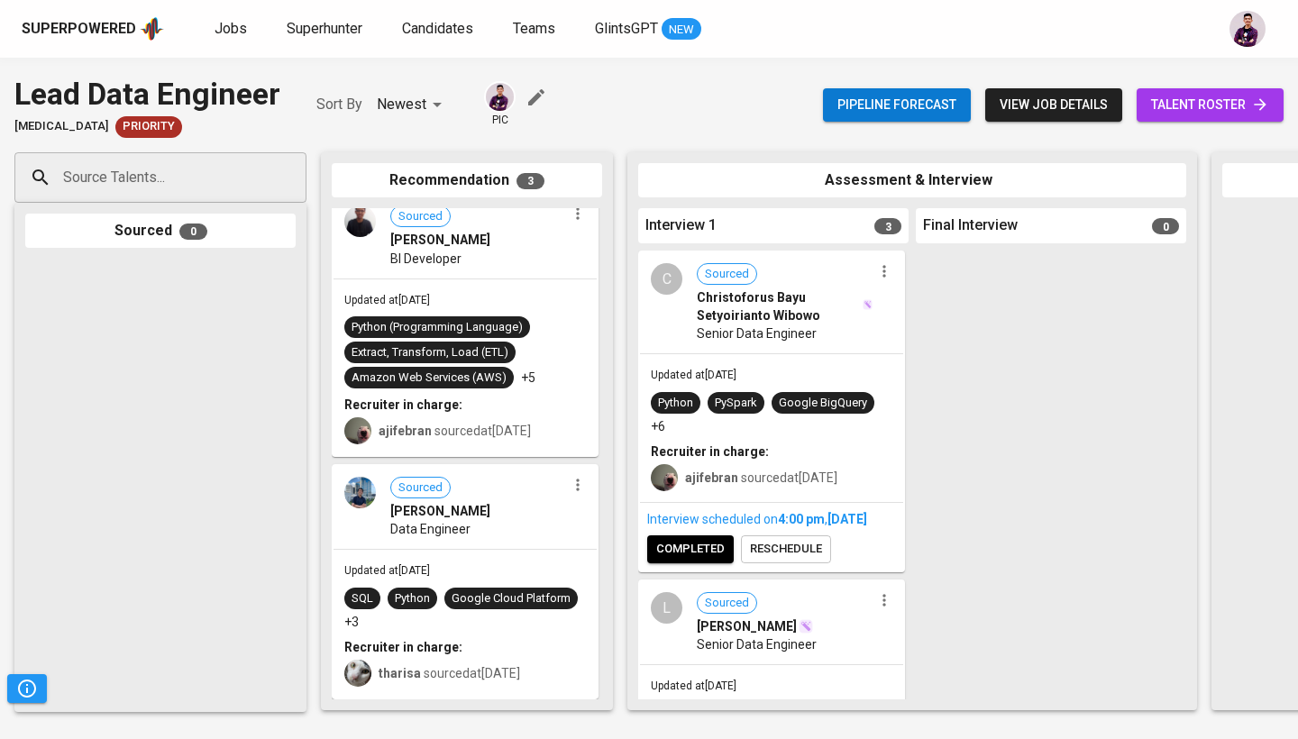
scroll to position [229, 0]
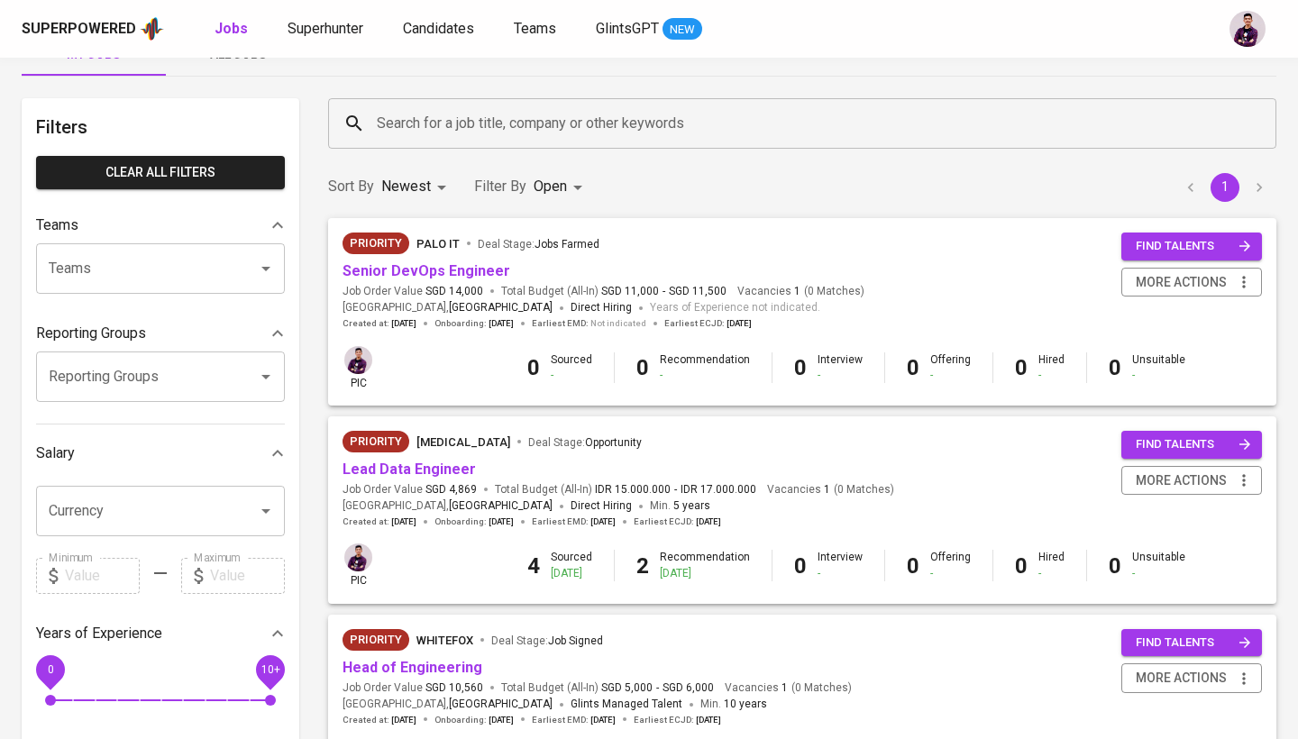
scroll to position [47, 0]
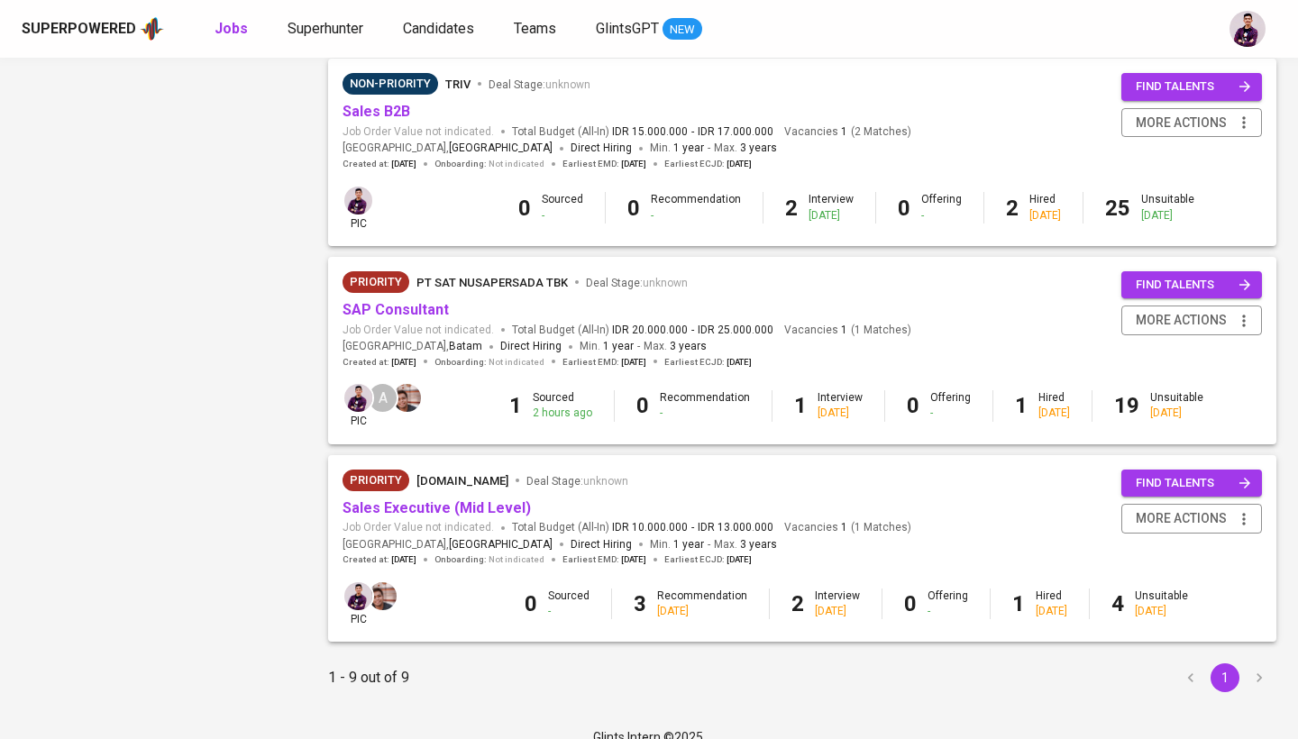
scroll to position [1395, 0]
click at [402, 302] on link "SAP Consultant" at bounding box center [396, 310] width 106 height 17
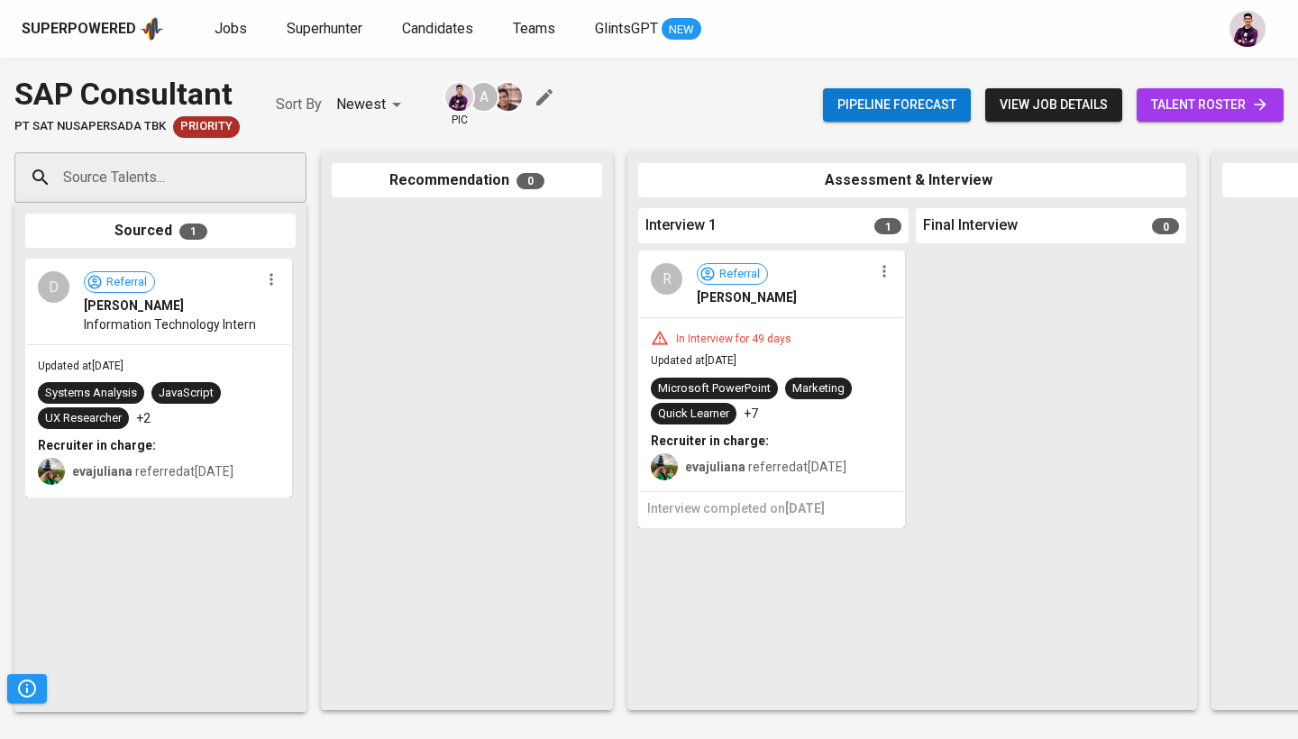
drag, startPoint x: 159, startPoint y: 331, endPoint x: 382, endPoint y: 356, distance: 225.0
click at [382, 356] on div "Source Talents... Source Talents... Sourced 1 D Referral Devon Prayustio Inform…" at bounding box center [1073, 431] width 2147 height 587
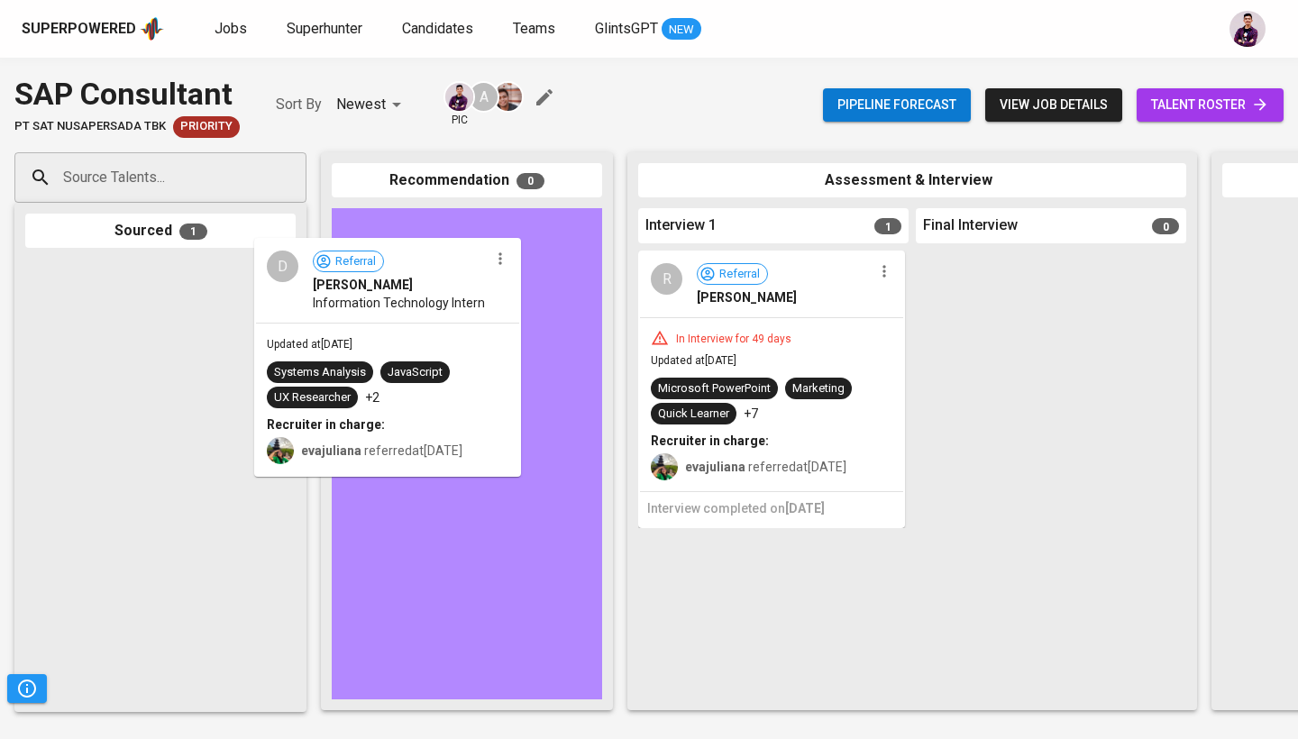
drag, startPoint x: 179, startPoint y: 323, endPoint x: 481, endPoint y: 307, distance: 301.5
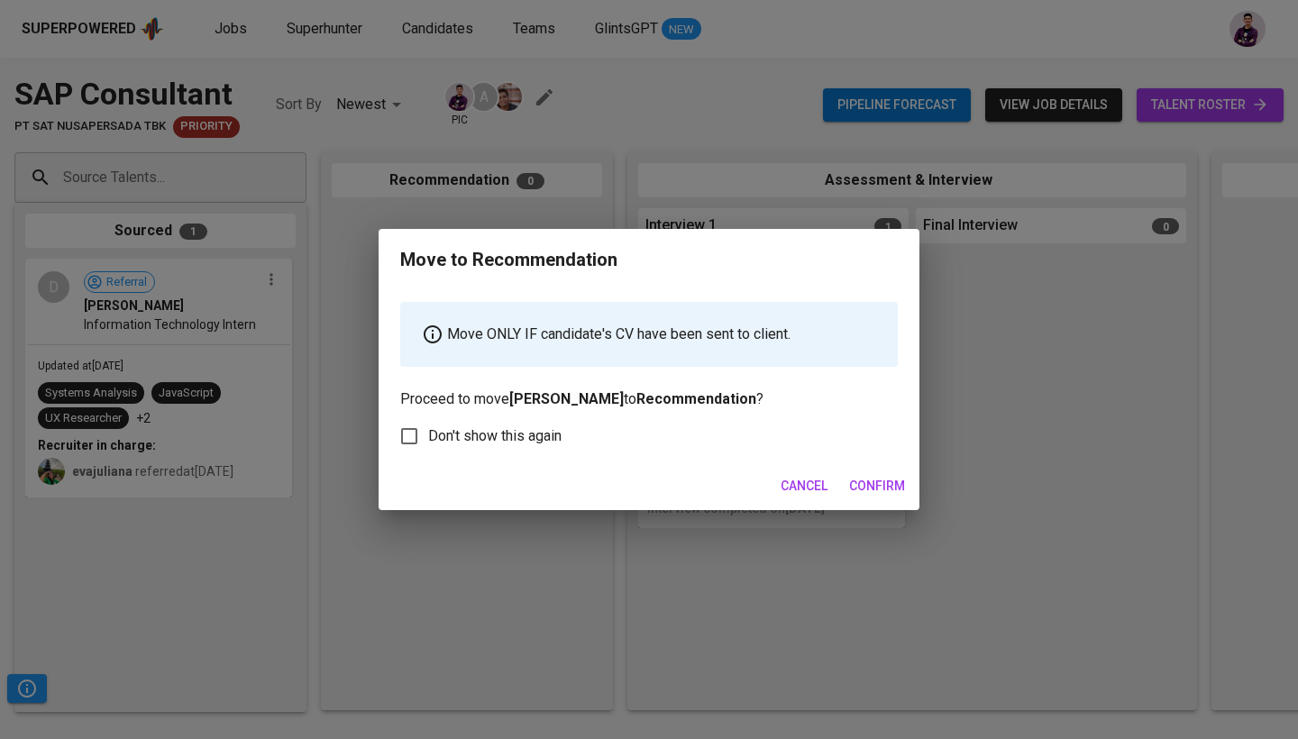
click at [874, 486] on span "Confirm" at bounding box center [877, 486] width 56 height 23
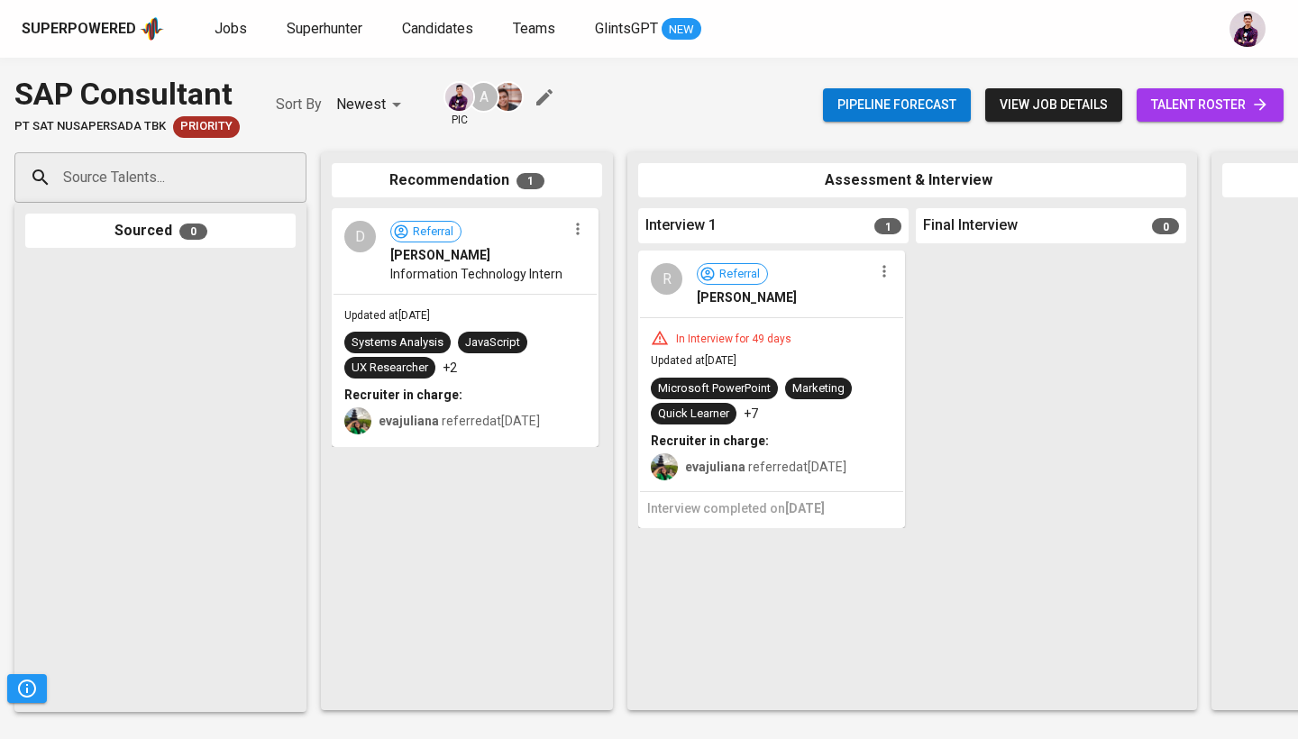
click at [251, 23] on div "Jobs Superhunter Candidates Teams GlintsGPT NEW" at bounding box center [458, 29] width 487 height 23
click at [246, 23] on link "Jobs" at bounding box center [233, 29] width 36 height 23
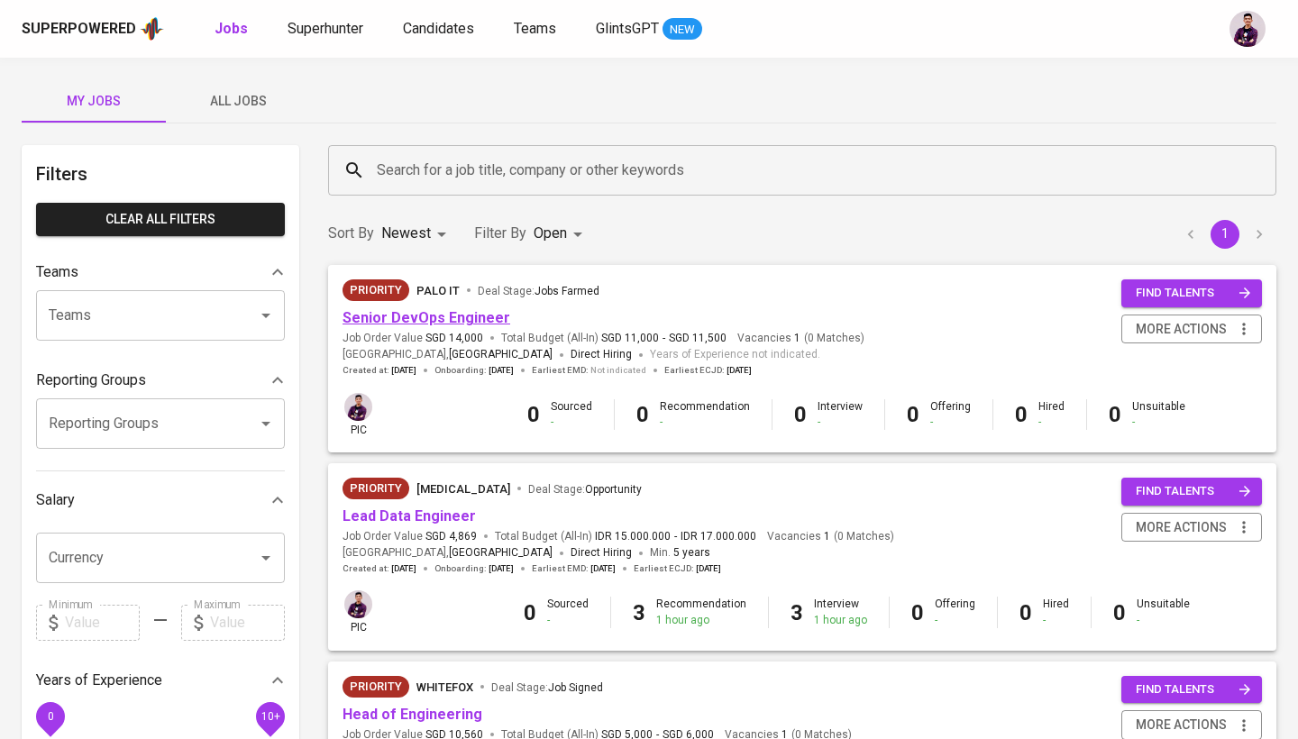
click at [443, 323] on link "Senior DevOps Engineer" at bounding box center [427, 317] width 168 height 17
